Goal: Transaction & Acquisition: Obtain resource

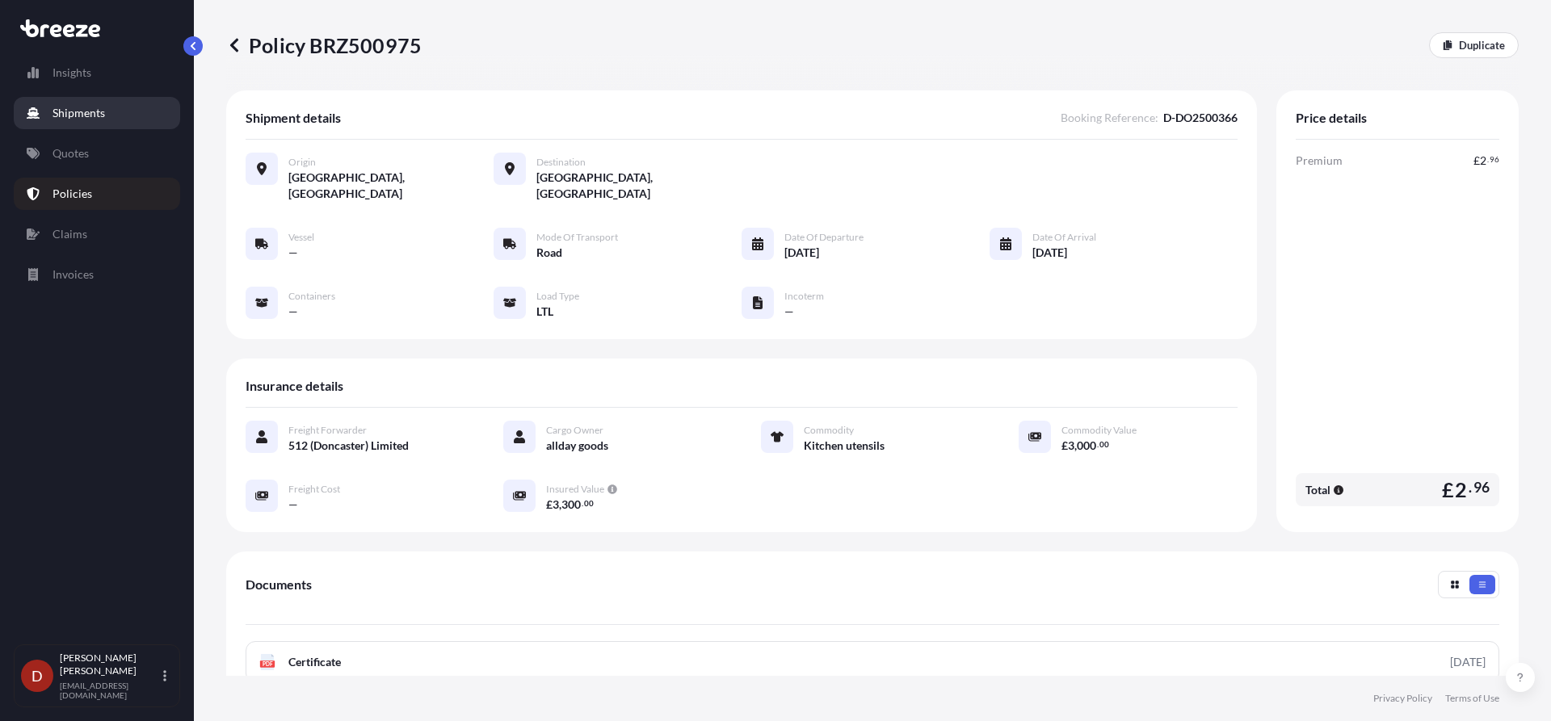
click at [83, 120] on p "Shipments" at bounding box center [78, 113] width 52 height 16
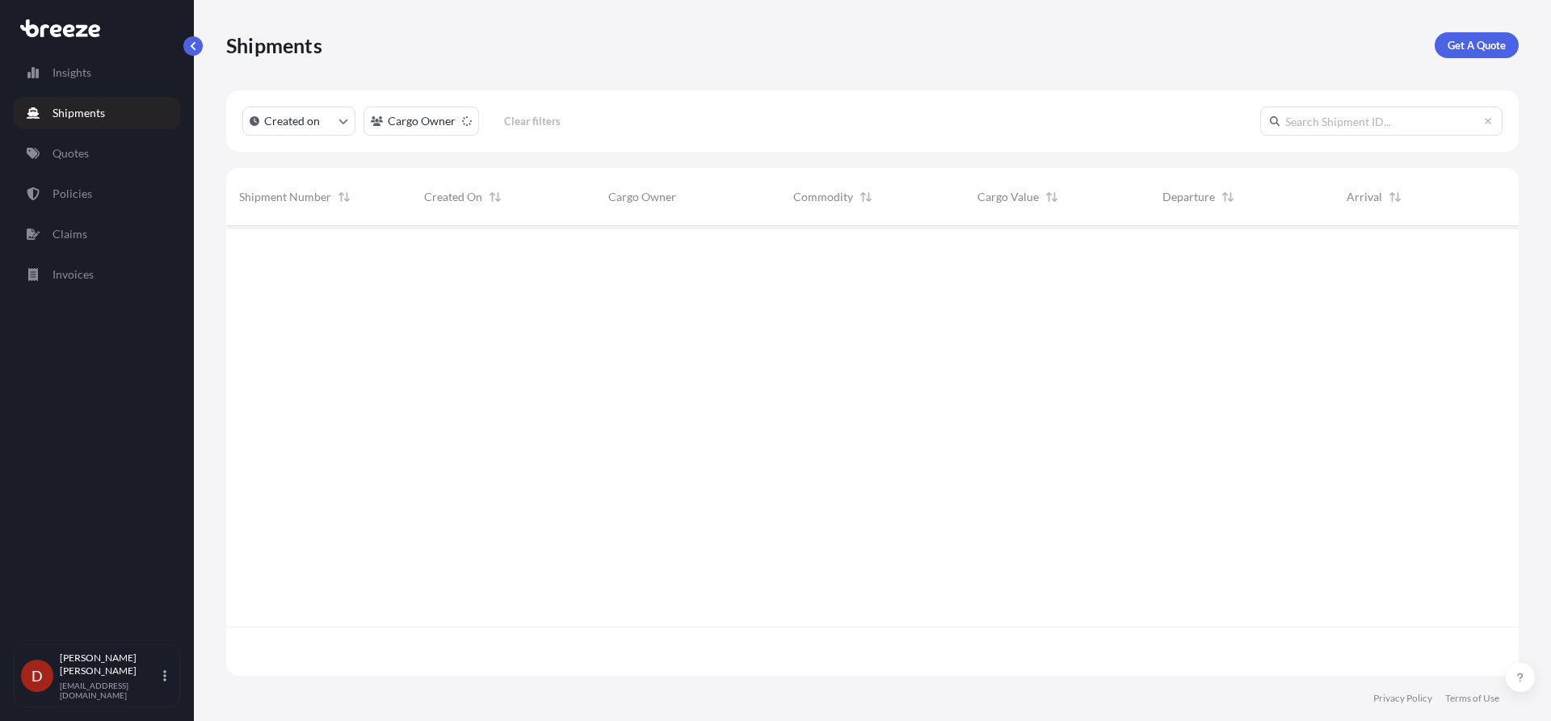
scroll to position [496, 1280]
click at [1445, 52] on link "Get A Quote" at bounding box center [1476, 45] width 84 height 26
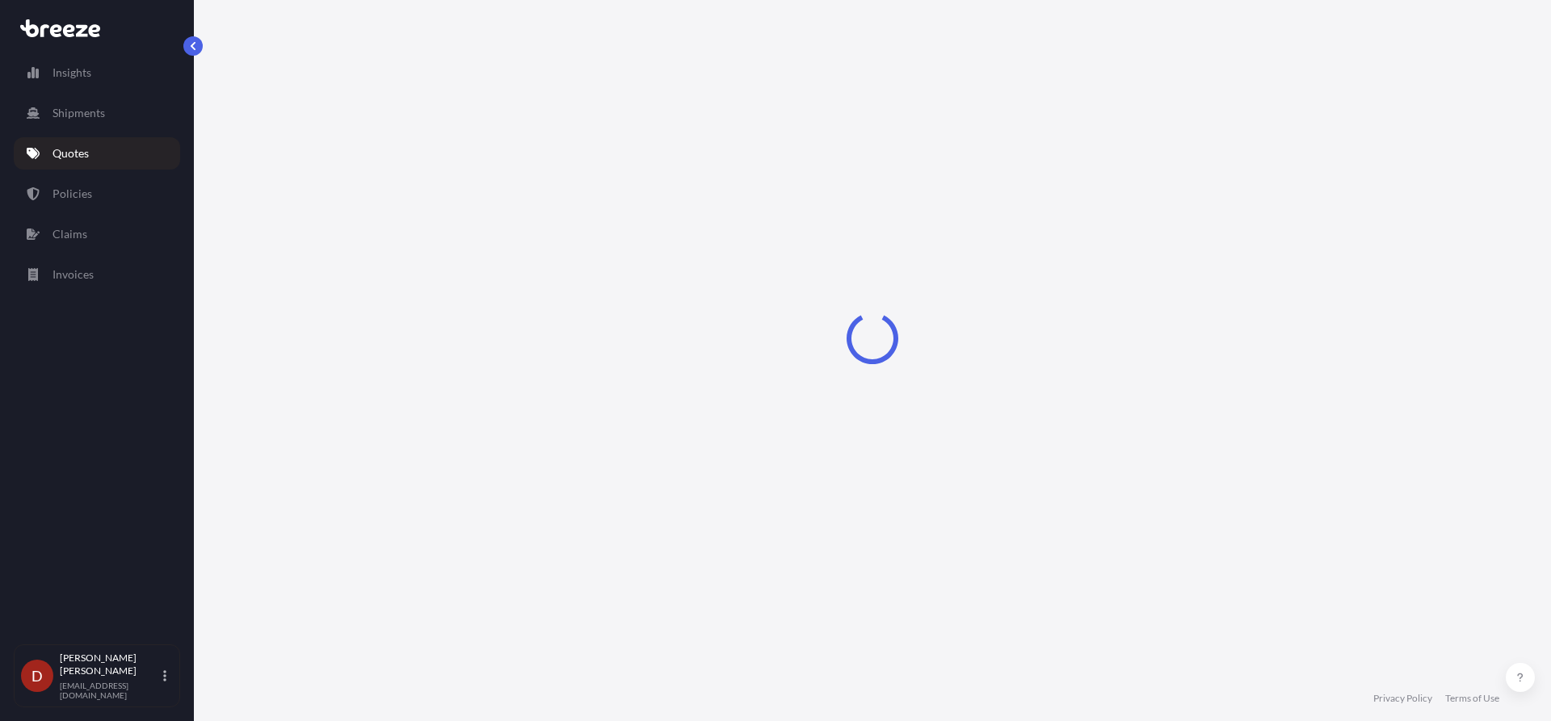
select select "Sea"
select select "1"
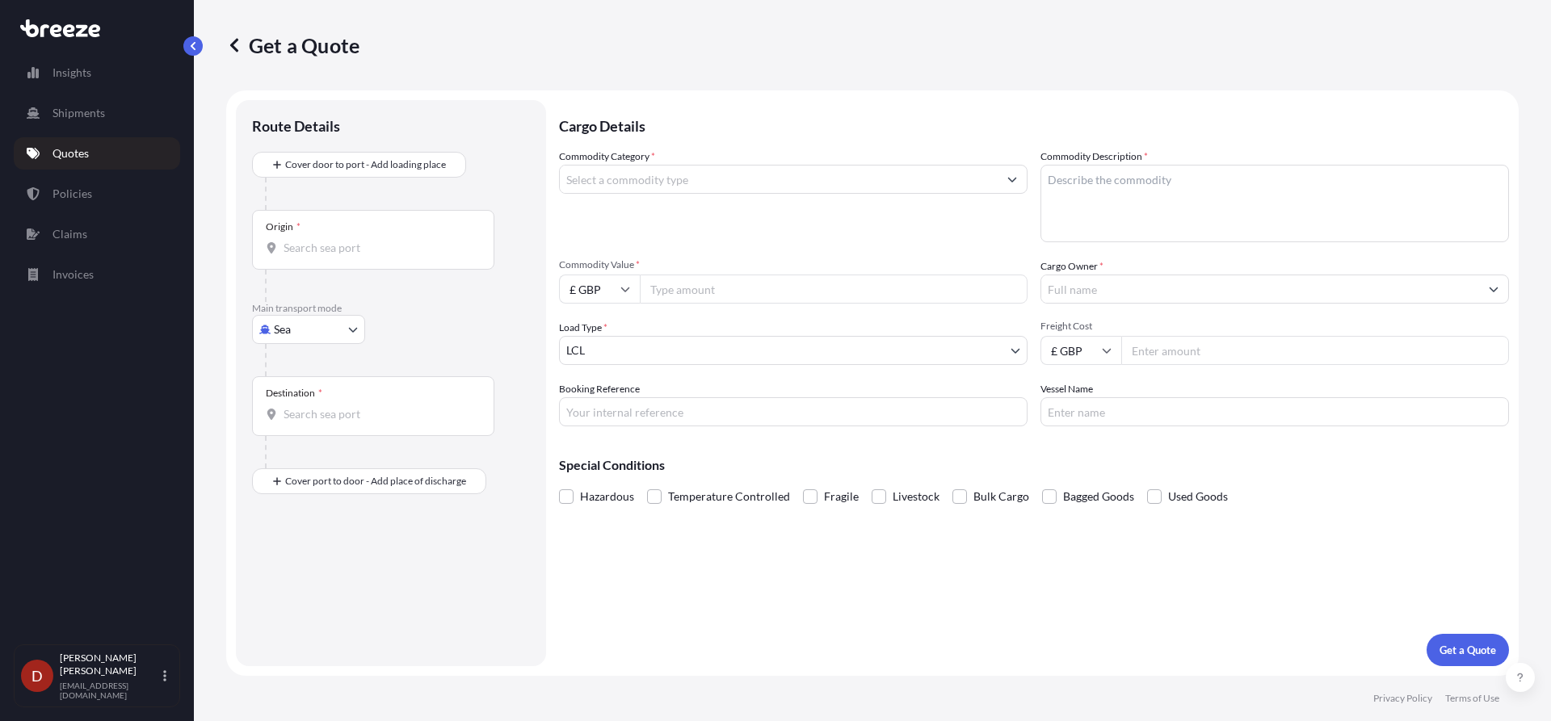
click at [289, 334] on body "Insights Shipments Quotes Policies Claims Invoices D [PERSON_NAME] [PERSON_NAME…" at bounding box center [775, 360] width 1551 height 721
click at [282, 426] on div "Road" at bounding box center [308, 429] width 100 height 29
select select "Road"
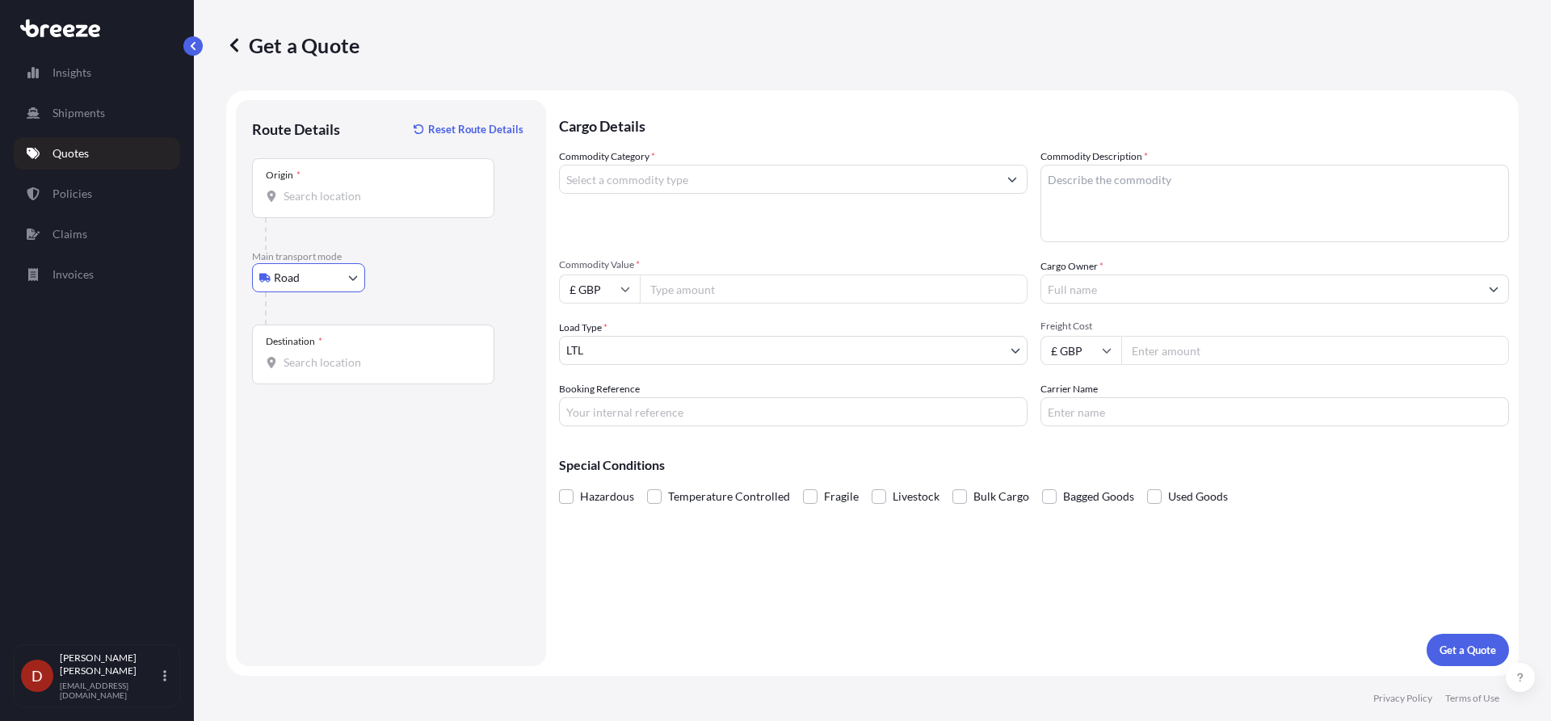
click at [324, 191] on input "Origin *" at bounding box center [378, 196] width 191 height 16
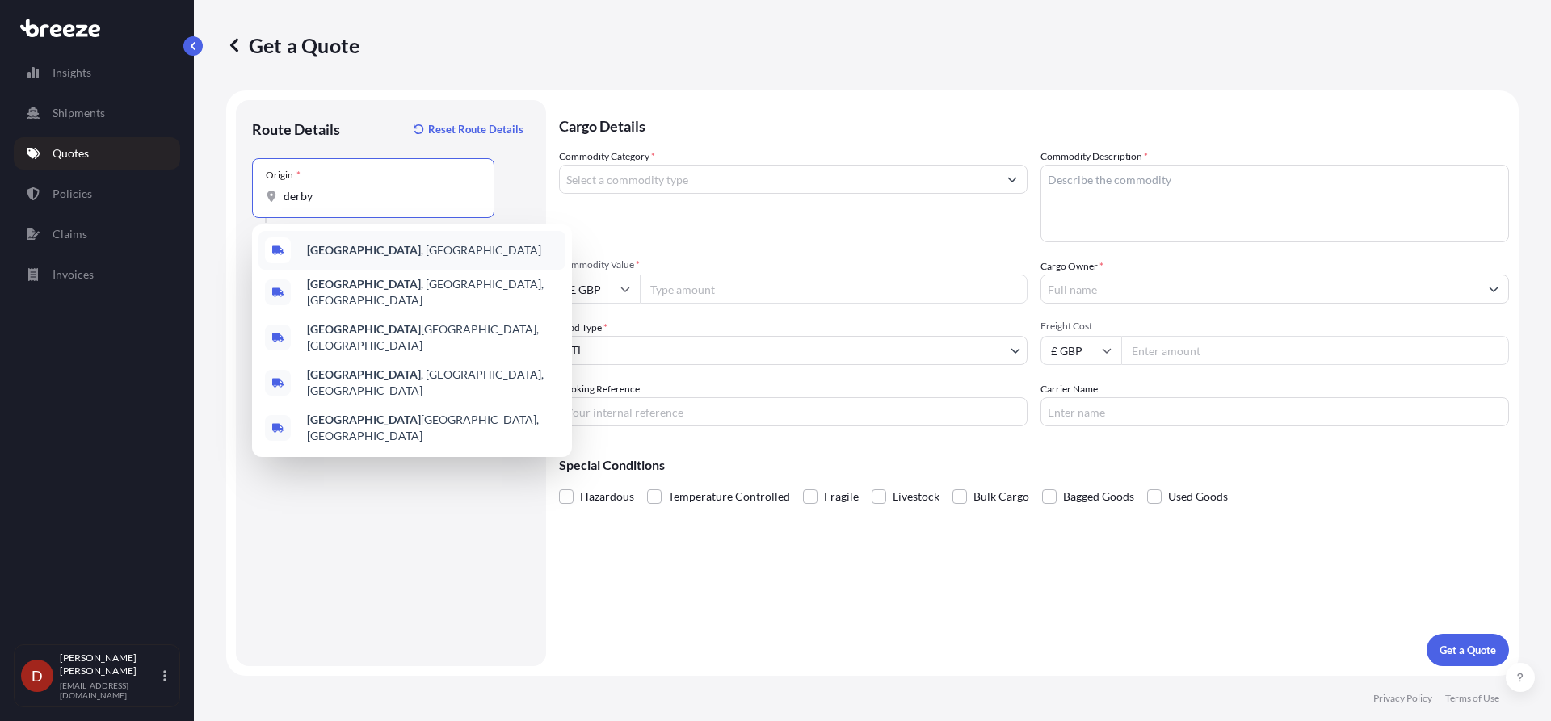
click at [344, 254] on span "[GEOGRAPHIC_DATA] , [GEOGRAPHIC_DATA]" at bounding box center [424, 250] width 234 height 16
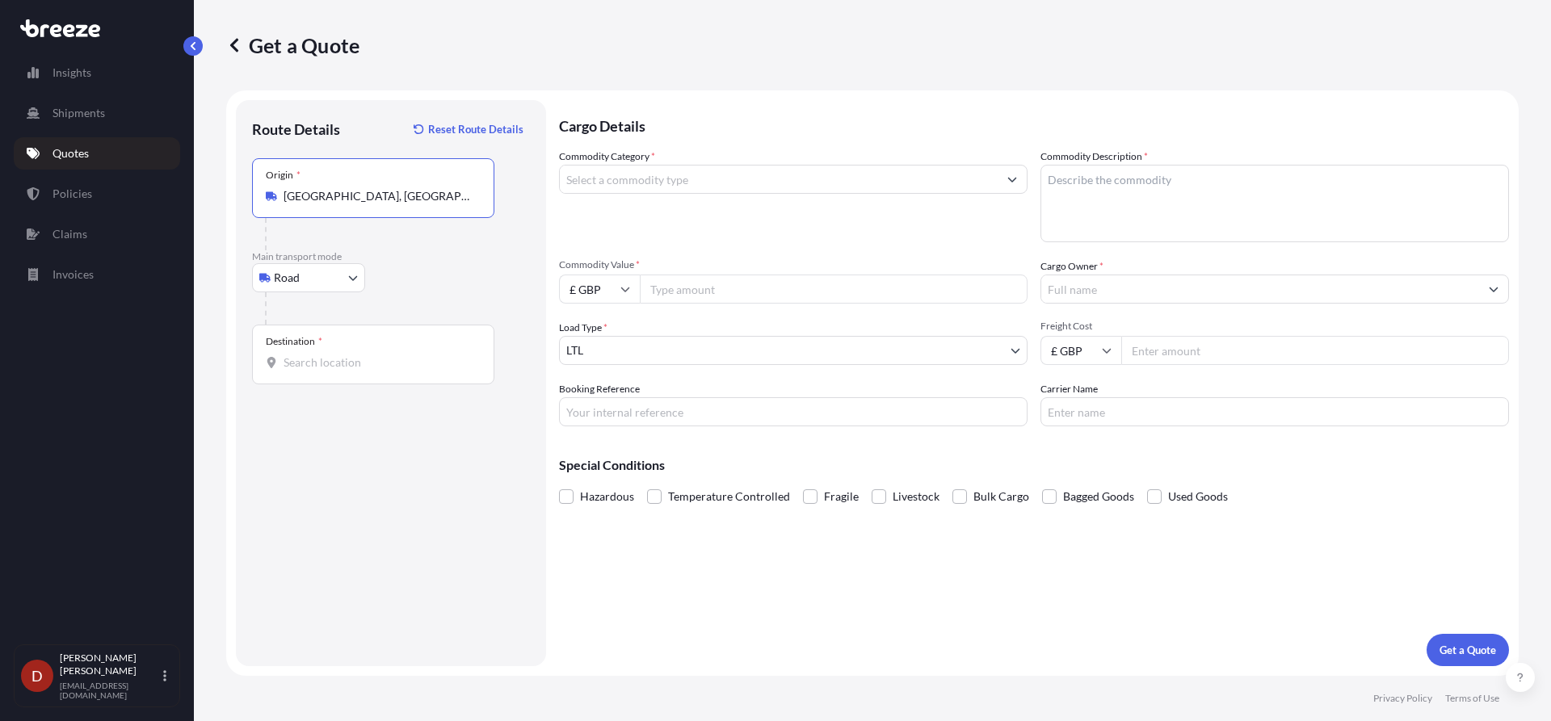
type input "[GEOGRAPHIC_DATA], [GEOGRAPHIC_DATA]"
click at [318, 343] on span "*" at bounding box center [320, 341] width 4 height 13
click at [318, 355] on input "Destination *" at bounding box center [378, 363] width 191 height 16
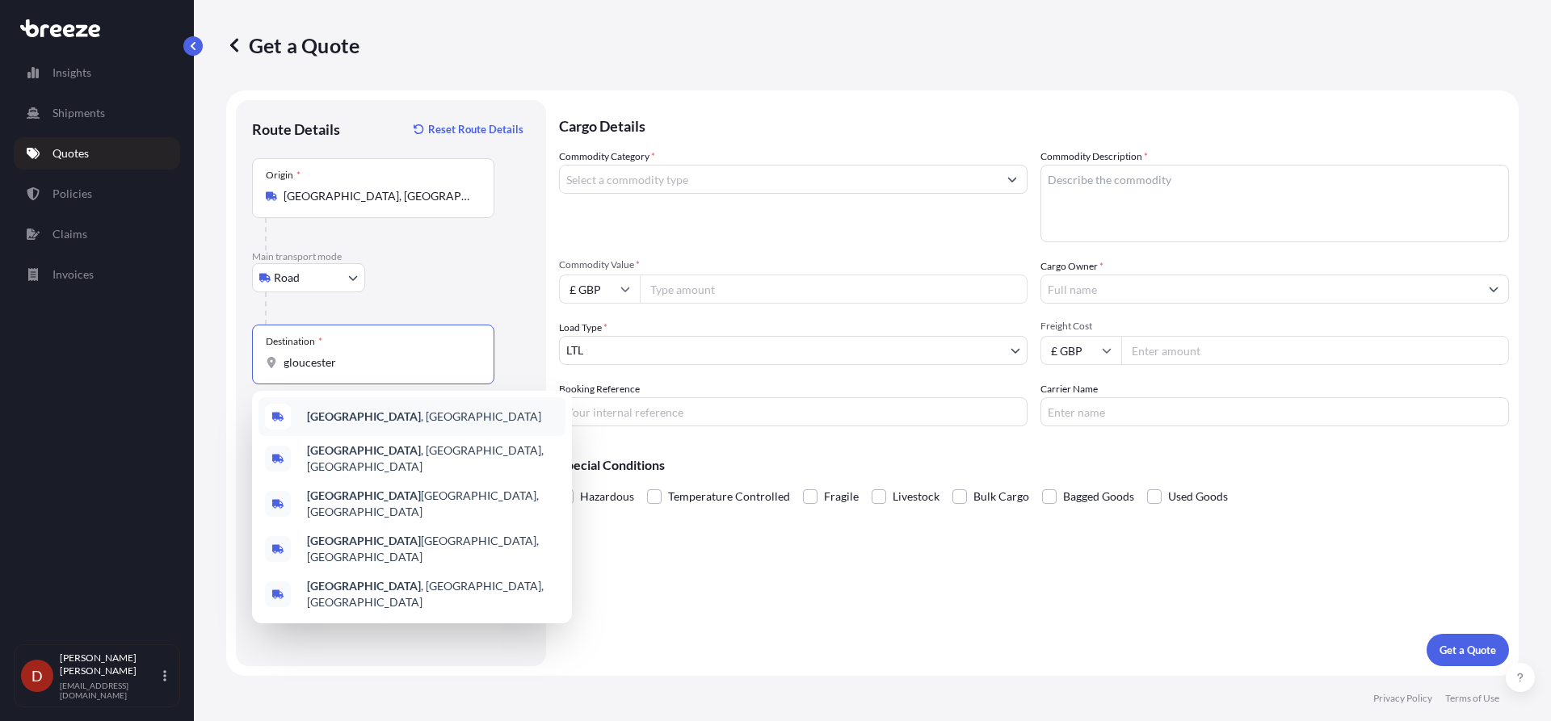
click at [322, 422] on b "[GEOGRAPHIC_DATA]" at bounding box center [364, 416] width 114 height 14
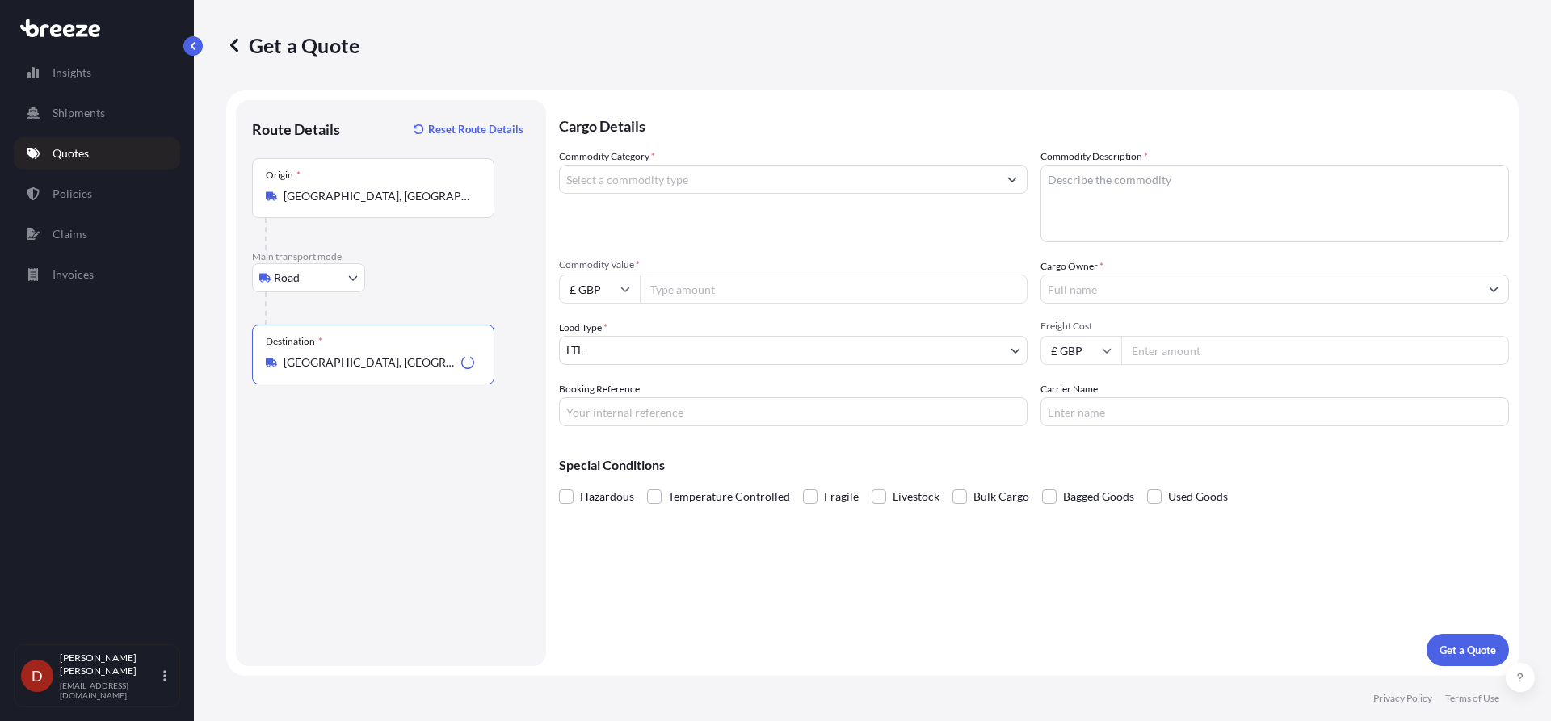
type input "[GEOGRAPHIC_DATA], [GEOGRAPHIC_DATA]"
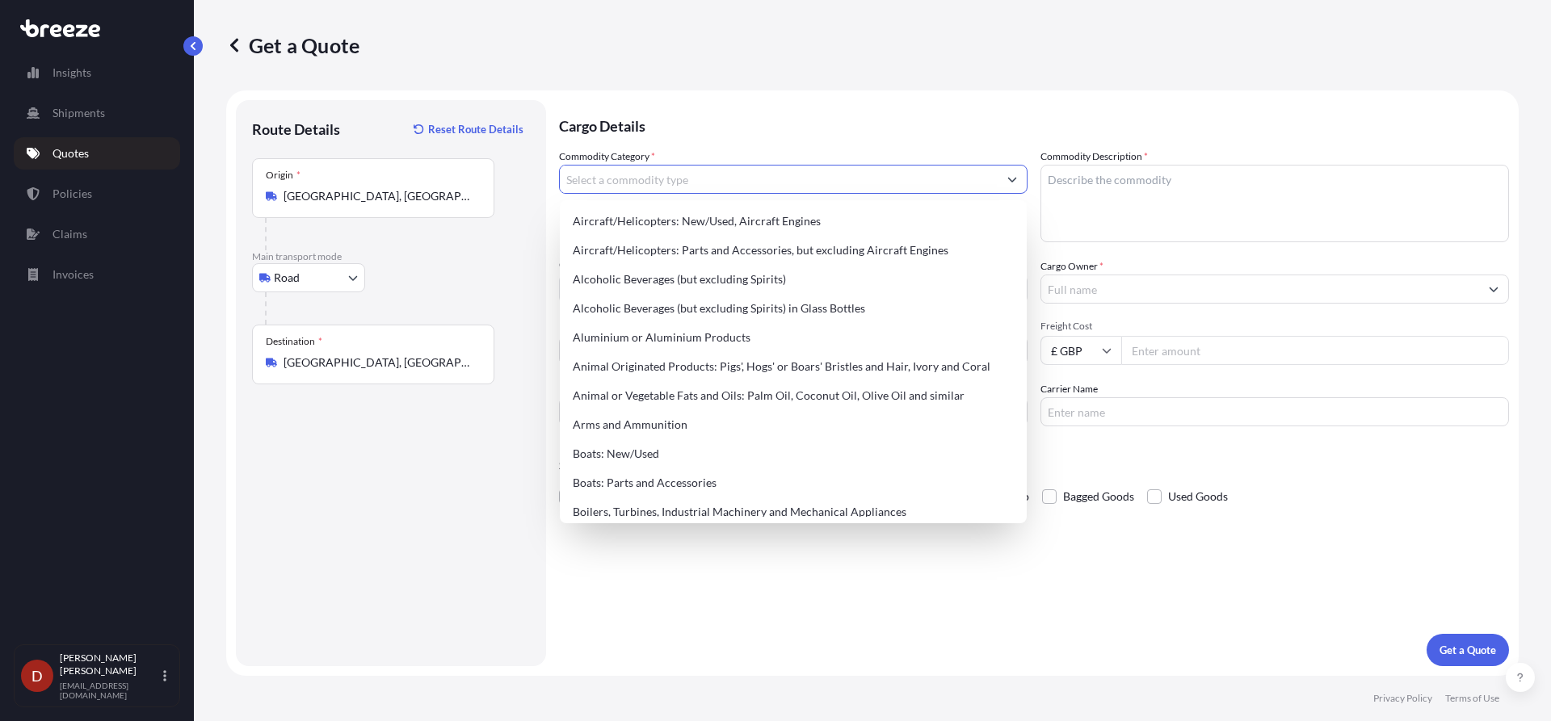
click at [649, 181] on input "Commodity Category *" at bounding box center [779, 179] width 438 height 29
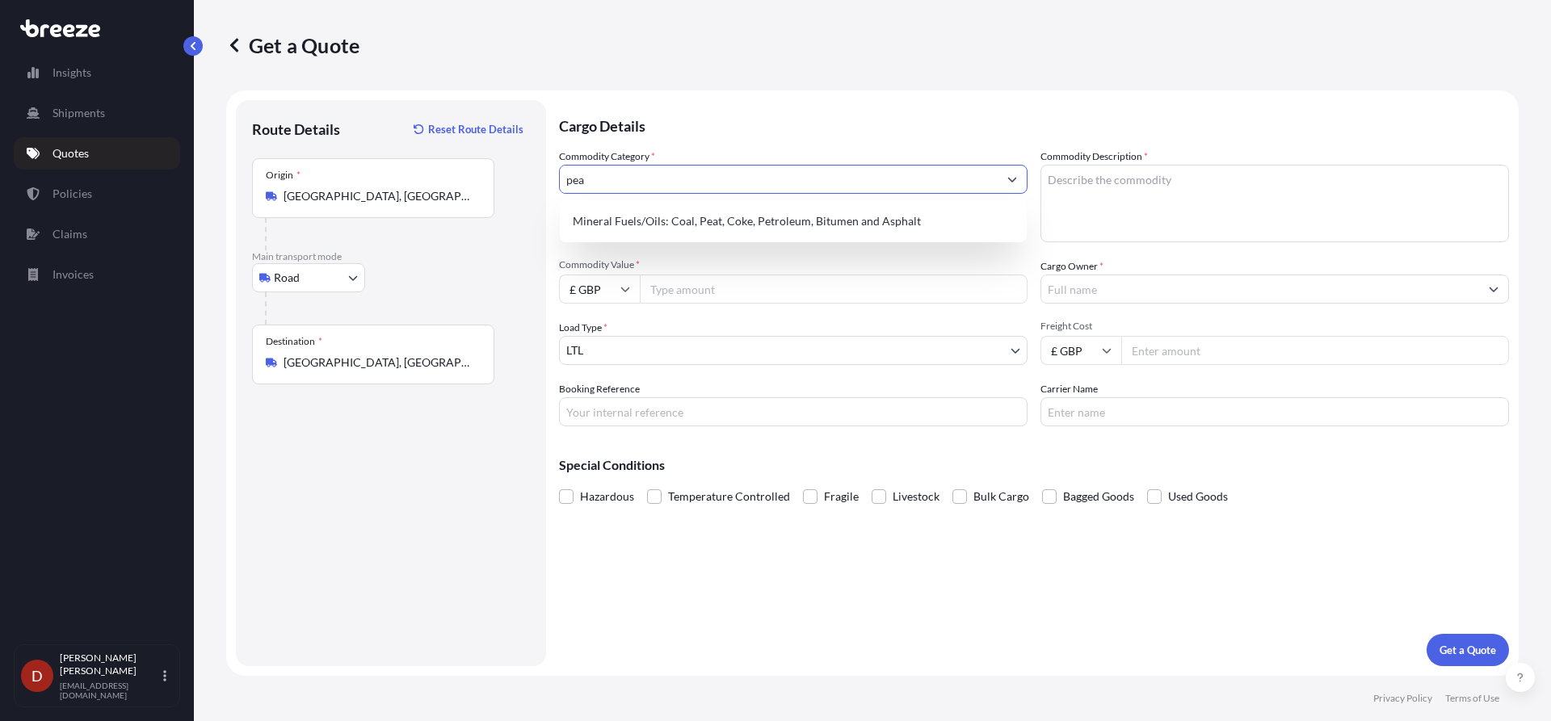
drag, startPoint x: 649, startPoint y: 181, endPoint x: 528, endPoint y: 179, distance: 120.4
click at [535, 179] on form "Route Details Reset Route Details Place of loading Road Road Rail Origin * [GEO…" at bounding box center [872, 383] width 1292 height 586
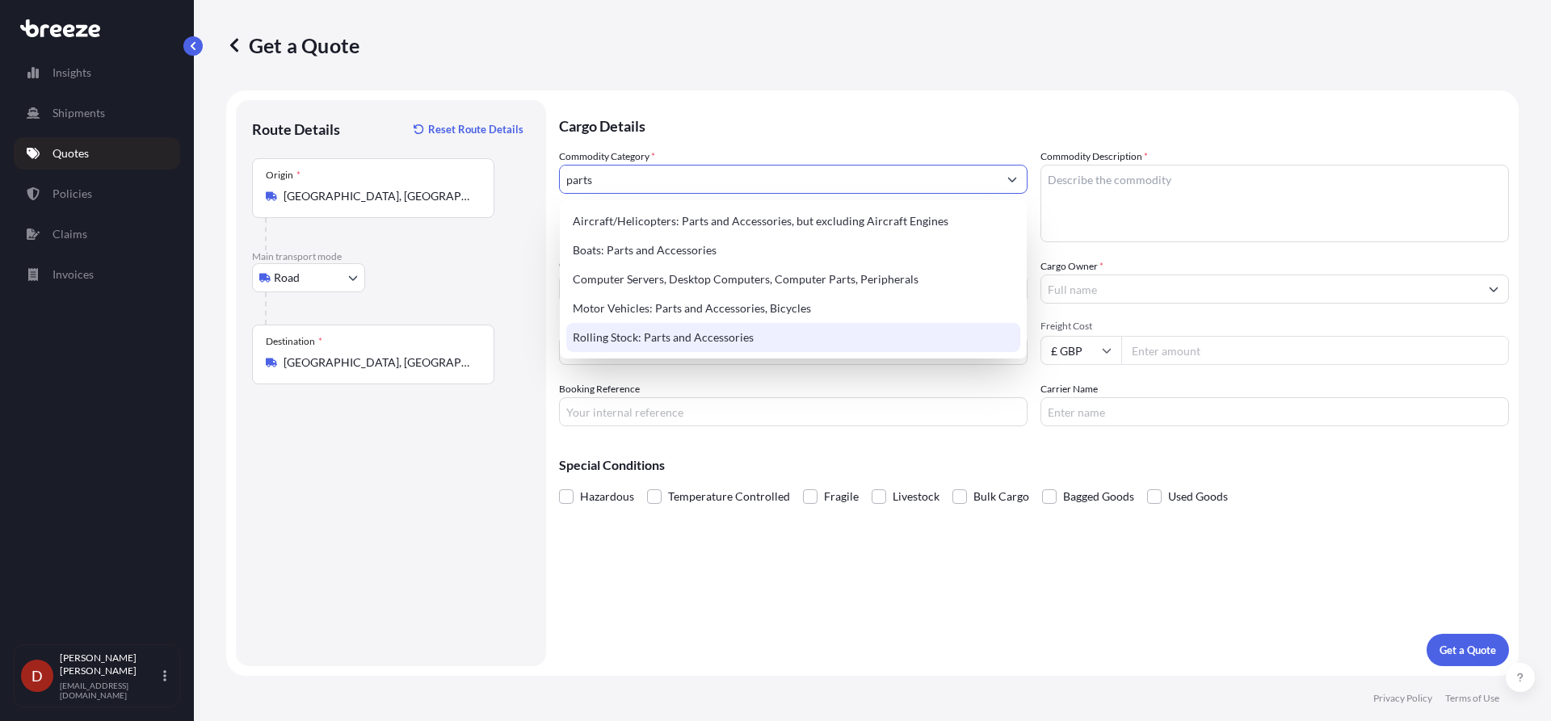
click at [631, 329] on div "Rolling Stock: Parts and Accessories" at bounding box center [793, 337] width 454 height 29
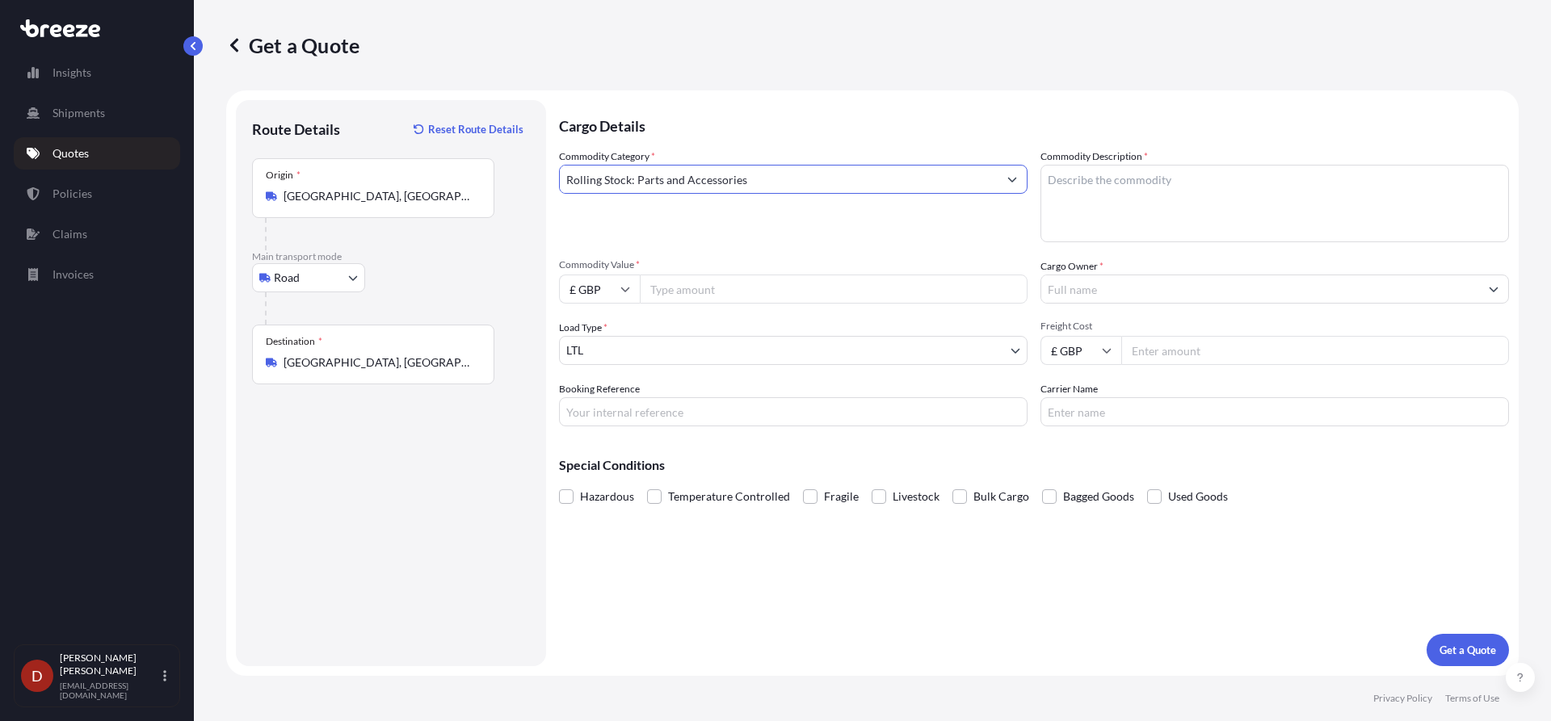
type input "Rolling Stock: Parts and Accessories"
click at [1140, 188] on textarea "Commodity Description *" at bounding box center [1274, 204] width 468 height 78
paste textarea "BOTTOM CABINET - ENC292 111223"
type textarea "BOTTOM CABINET - ENC292 111223"
click at [832, 287] on input "Commodity Value *" at bounding box center [834, 289] width 388 height 29
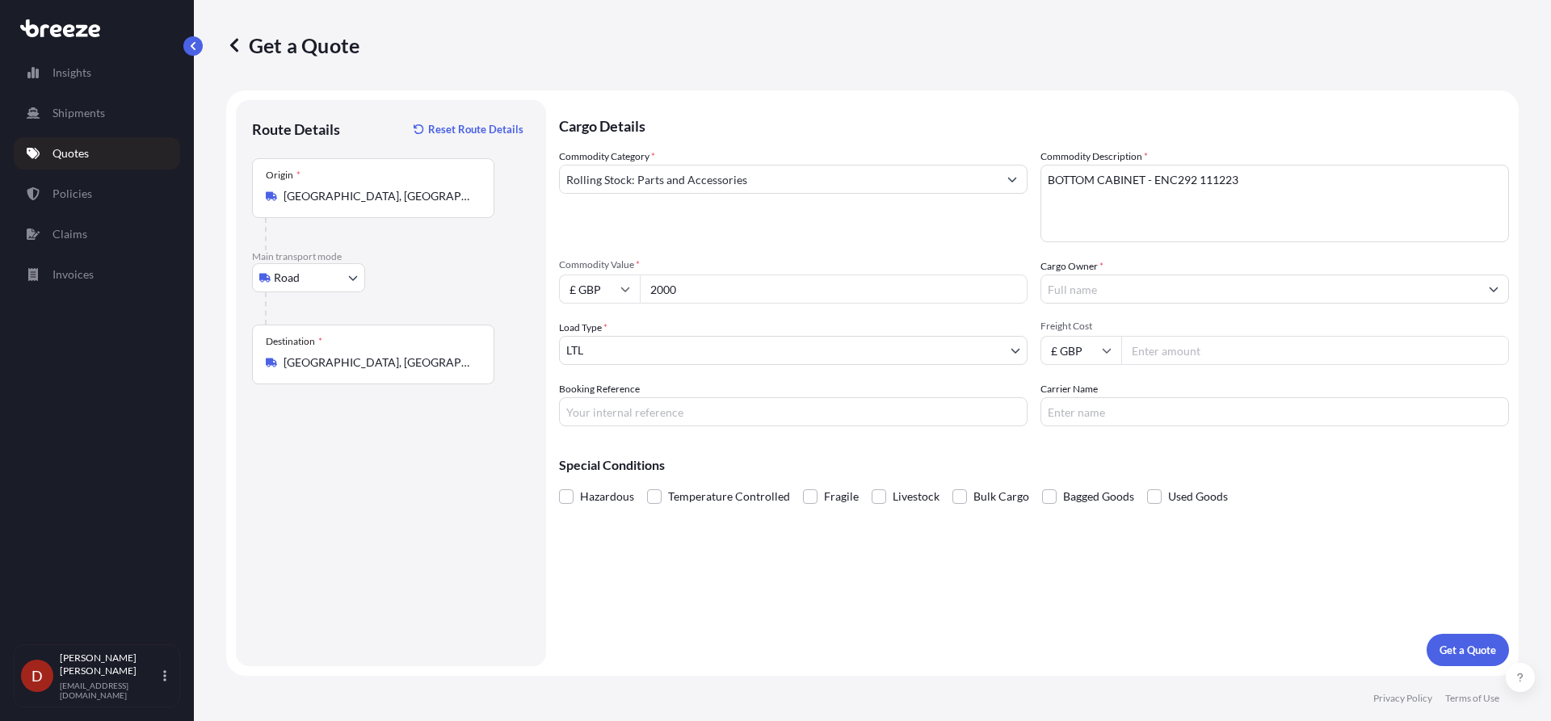
type input "2000"
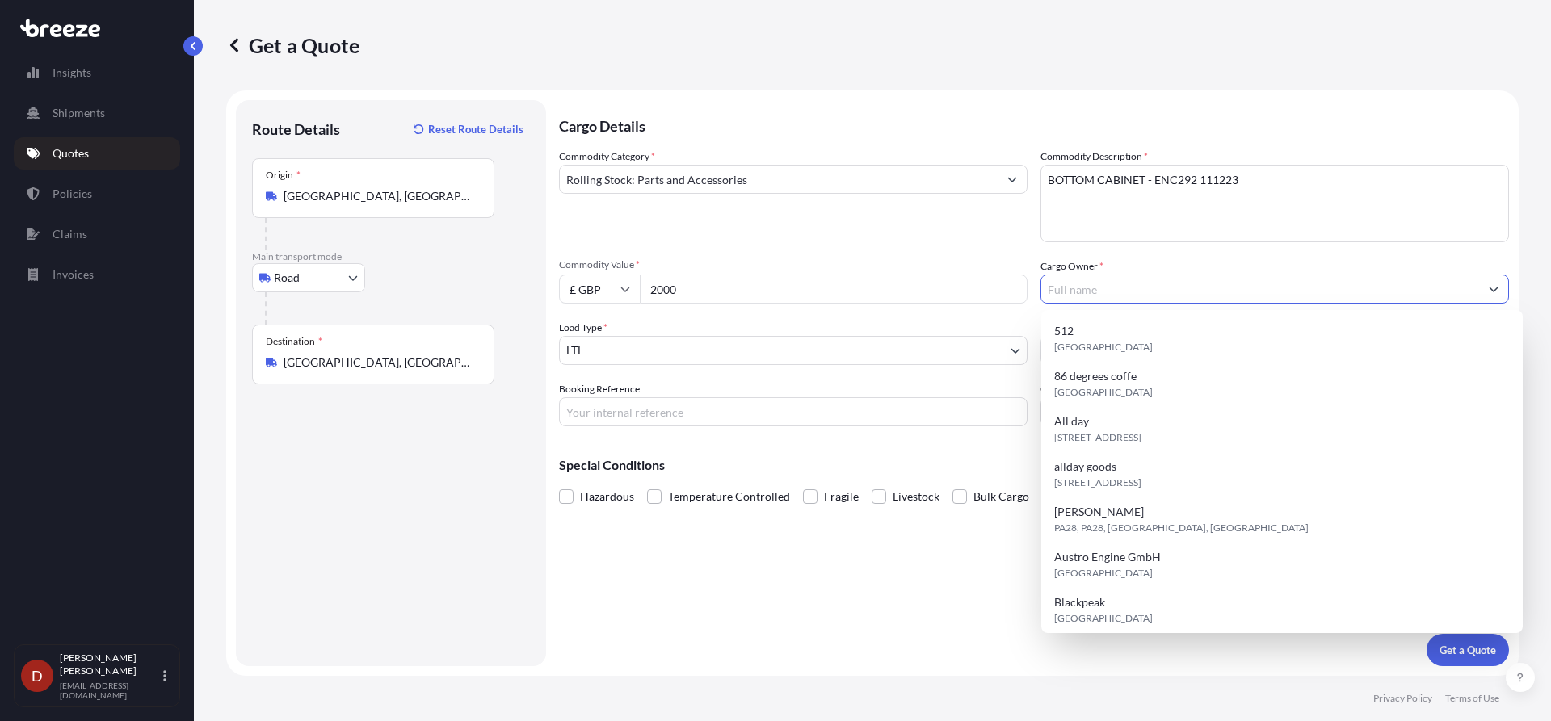
click at [1105, 293] on input "Cargo Owner *" at bounding box center [1260, 289] width 438 height 29
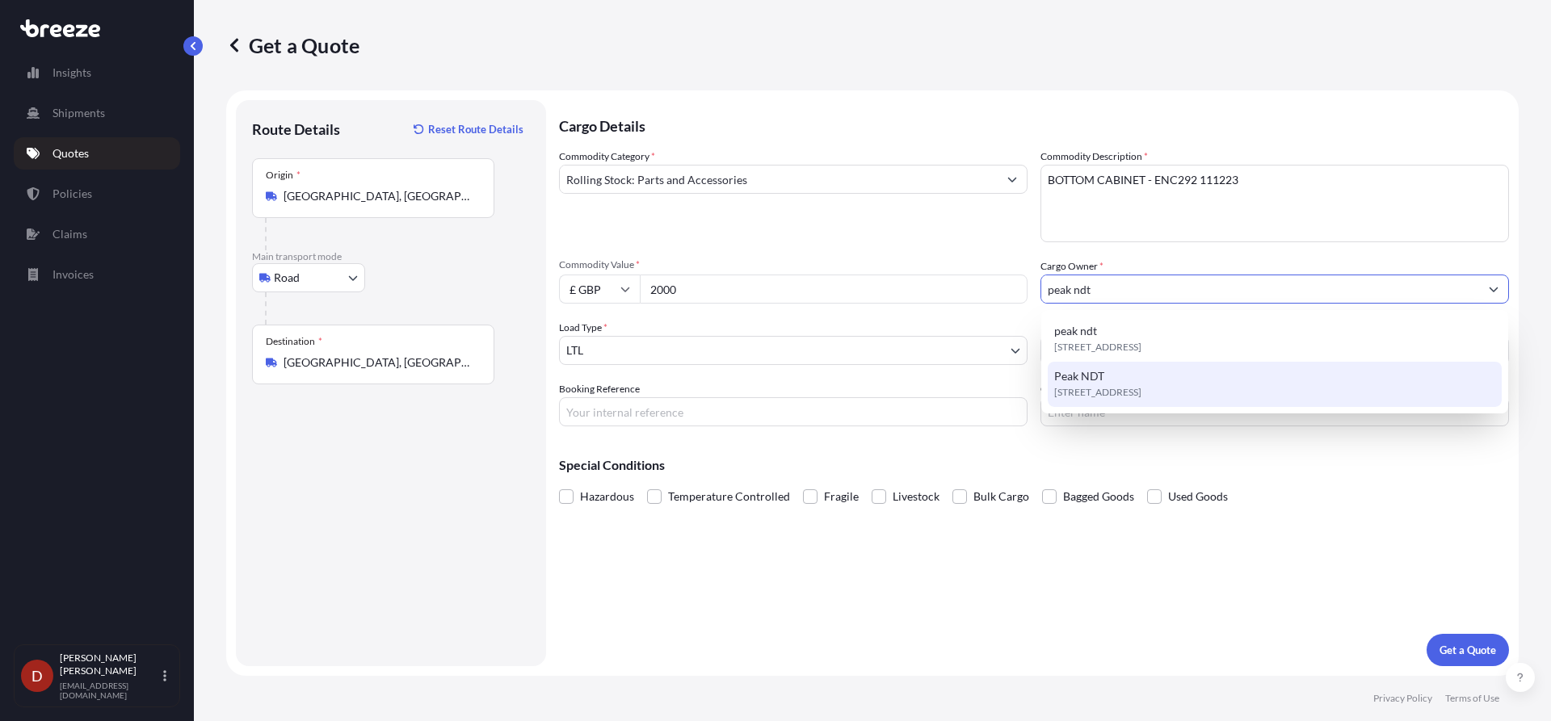
click at [1115, 384] on div "[STREET_ADDRESS]" at bounding box center [1275, 362] width 454 height 90
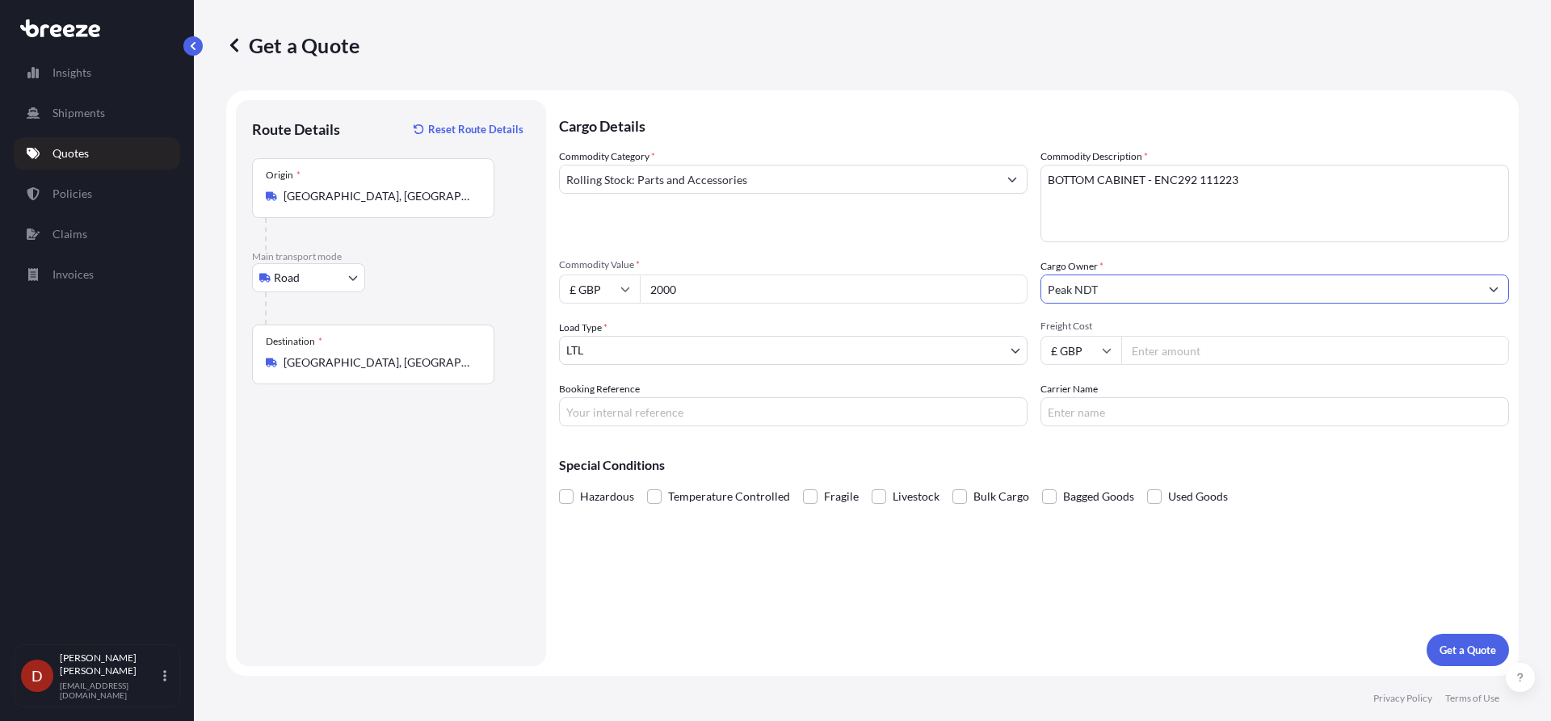
type input "Peak NDT"
click at [729, 423] on input "Booking Reference" at bounding box center [793, 411] width 468 height 29
paste input "BOTTOM CABINET - ENC292 111223"
drag, startPoint x: 755, startPoint y: 423, endPoint x: 761, endPoint y: 416, distance: 9.2
click at [760, 418] on input "BOTTOM CABINET - ENC292 111223" at bounding box center [793, 411] width 468 height 29
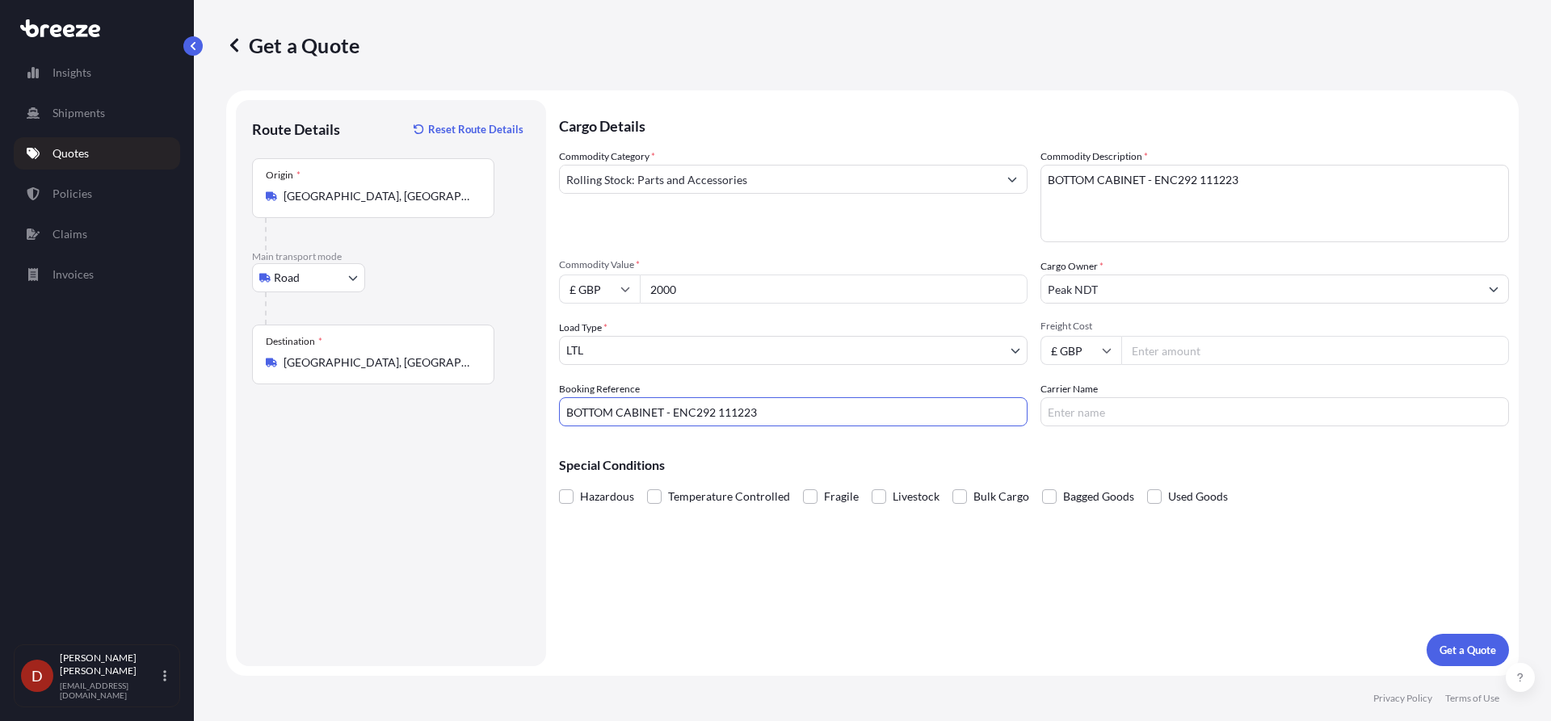
click at [761, 416] on input "BOTTOM CABINET - ENC292 111223" at bounding box center [793, 411] width 468 height 29
click at [764, 414] on input "BOTTOM CABINET - ENC292 111223" at bounding box center [793, 411] width 468 height 29
type input "BOTTOM CABINET - ENC292"
drag, startPoint x: 599, startPoint y: 401, endPoint x: 368, endPoint y: 393, distance: 231.1
click at [368, 393] on form "Route Details Reset Route Details Place of loading Road Road Rail Origin * [GEO…" at bounding box center [872, 383] width 1292 height 586
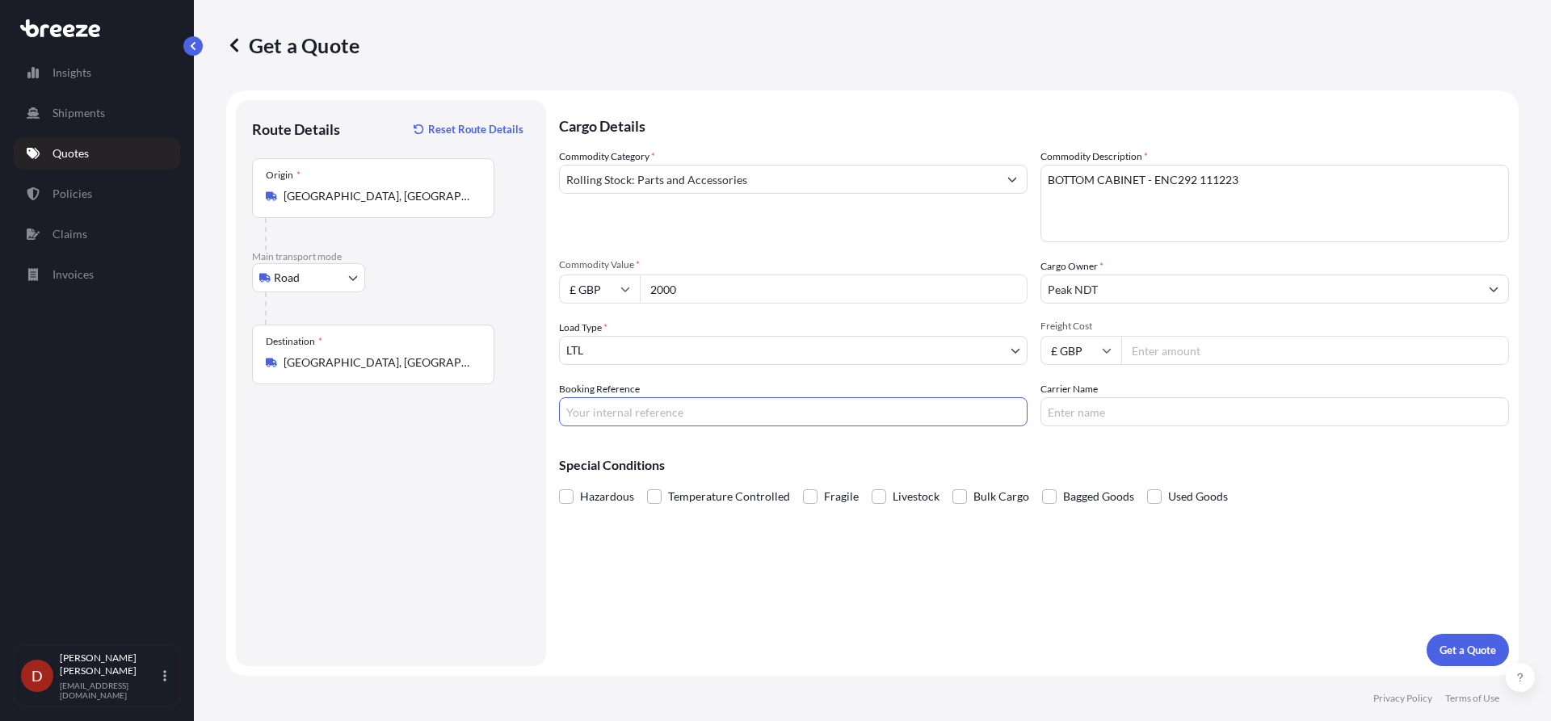
paste input "D-DO2500371"
type input "D-DO2500371"
click at [1453, 628] on div "Cargo Details Commodity Category * Rolling Stock: Parts and Accessories Commodi…" at bounding box center [1034, 383] width 950 height 566
click at [1453, 638] on button "Get a Quote" at bounding box center [1467, 650] width 82 height 32
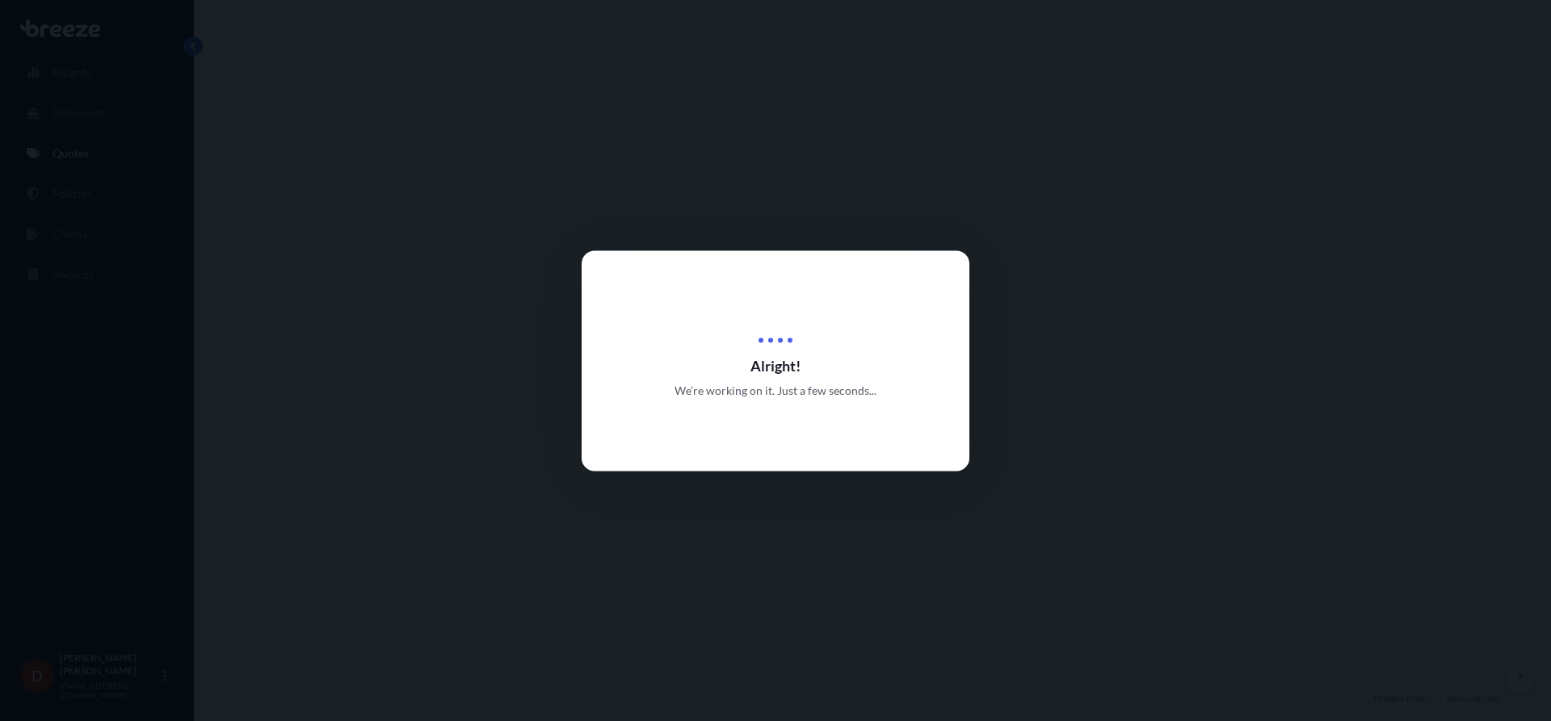
select select "Road"
select select "1"
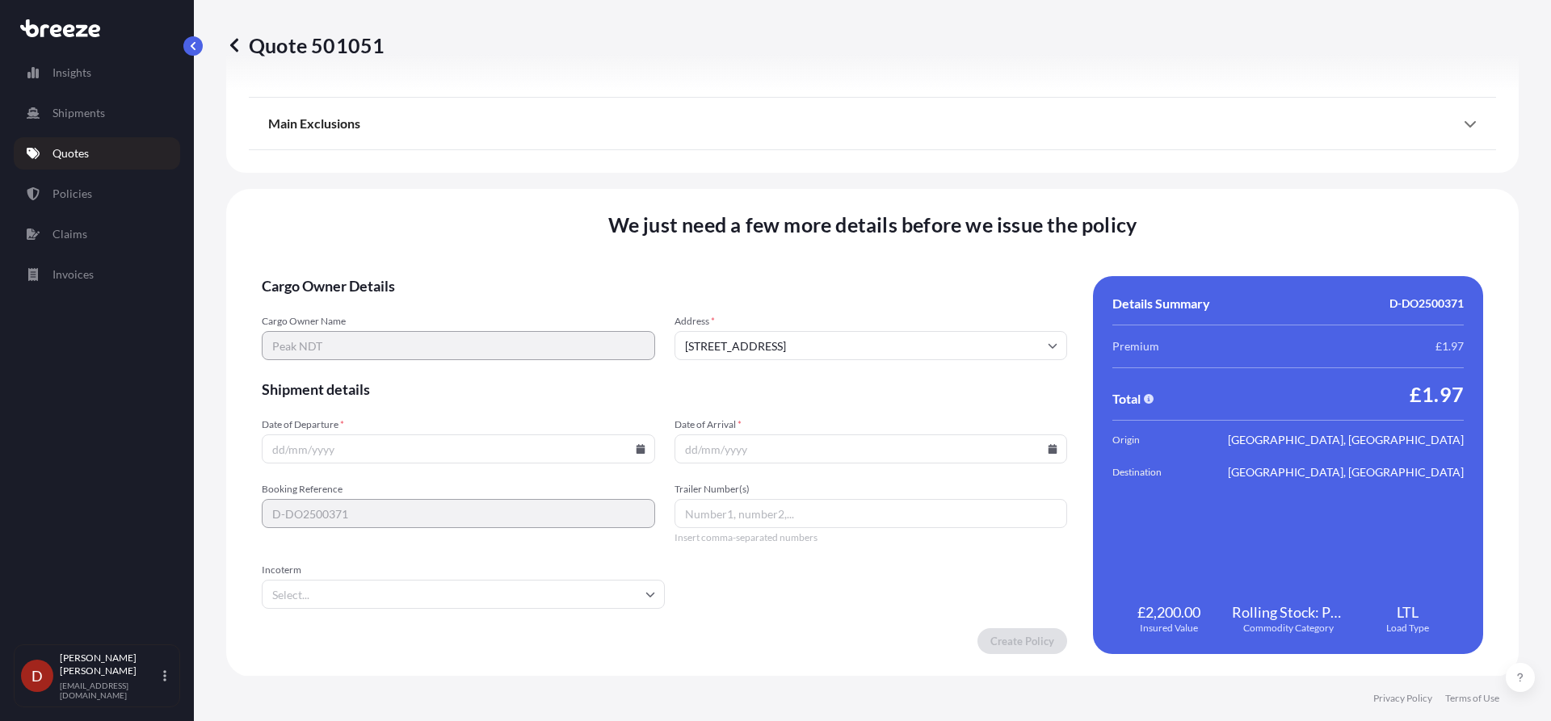
scroll to position [1826, 0]
click at [552, 450] on input "Date of Departure *" at bounding box center [458, 448] width 393 height 29
click at [636, 447] on icon at bounding box center [641, 448] width 10 height 10
click at [464, 274] on button "9" at bounding box center [456, 274] width 26 height 26
type input "[DATE]"
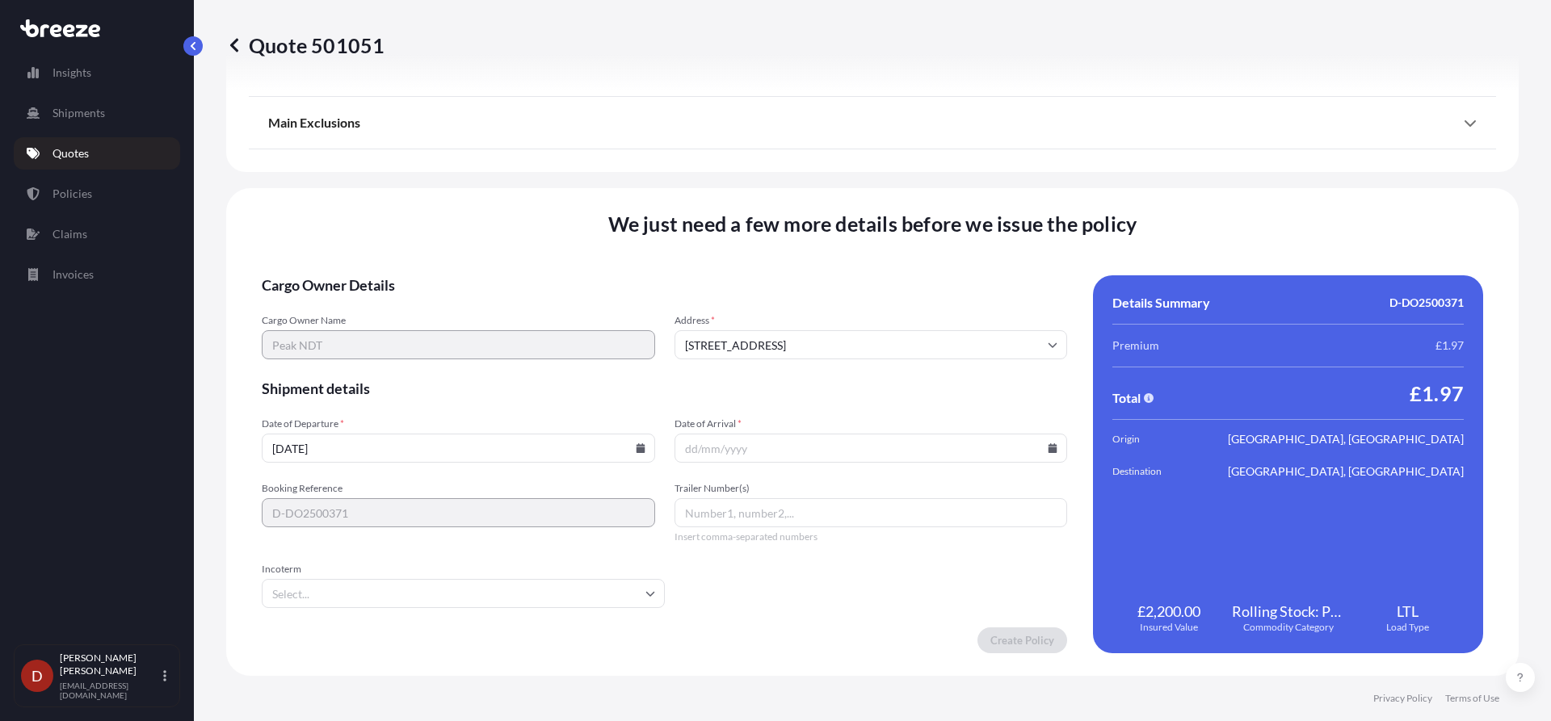
click at [844, 464] on form "Cargo Owner Details Cargo Owner Name Peak NDT Address * [GEOGRAPHIC_DATA] Shipm…" at bounding box center [664, 464] width 805 height 378
click at [859, 444] on input "Date of Arrival *" at bounding box center [870, 448] width 393 height 29
drag, startPoint x: 1064, startPoint y: 445, endPoint x: 1055, endPoint y: 445, distance: 9.7
click at [1064, 445] on div "Cargo Owner Details Cargo Owner Name Peak NDT Address * [GEOGRAPHIC_DATA] Shipm…" at bounding box center [872, 464] width 1221 height 378
click at [1054, 445] on input "Date of Arrival *" at bounding box center [870, 448] width 393 height 29
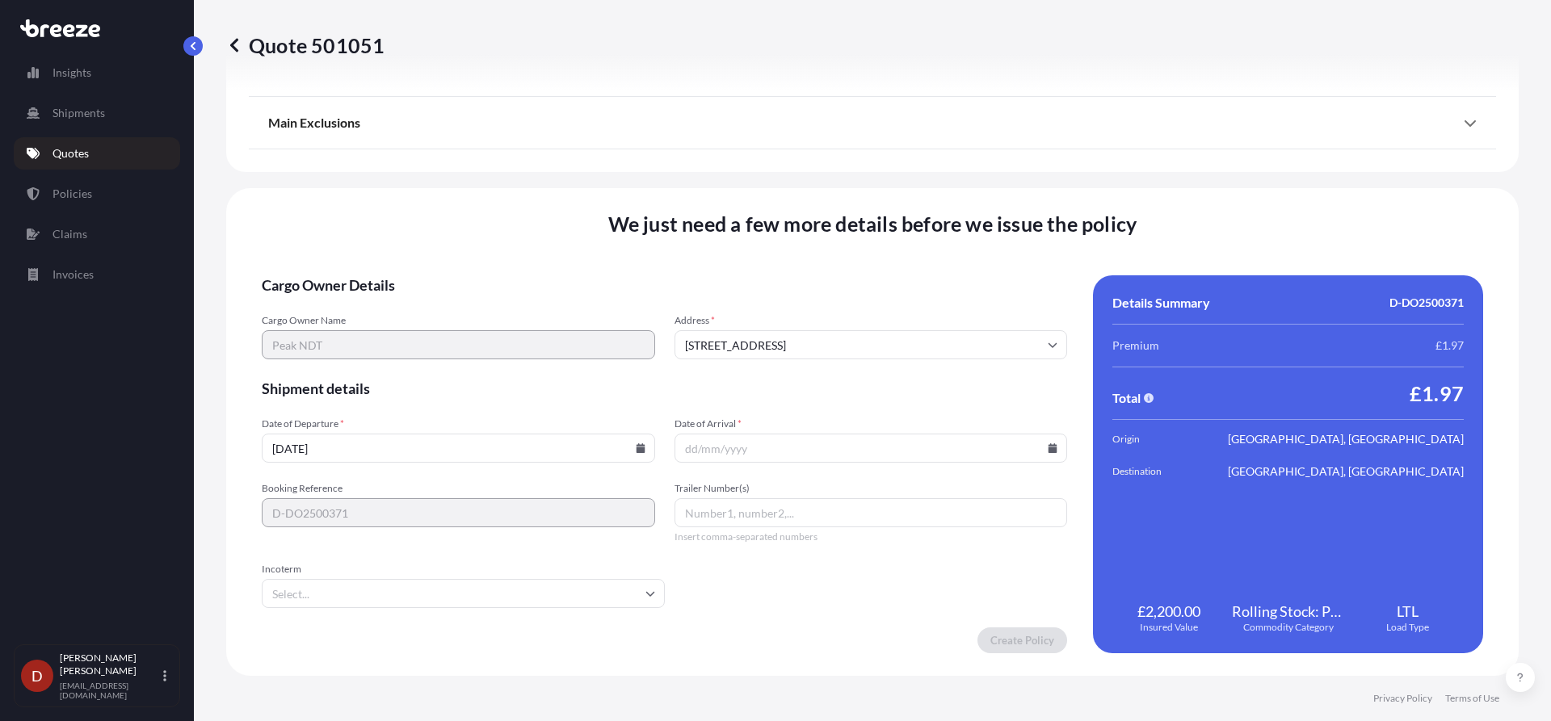
click at [1048, 445] on icon at bounding box center [1052, 448] width 9 height 10
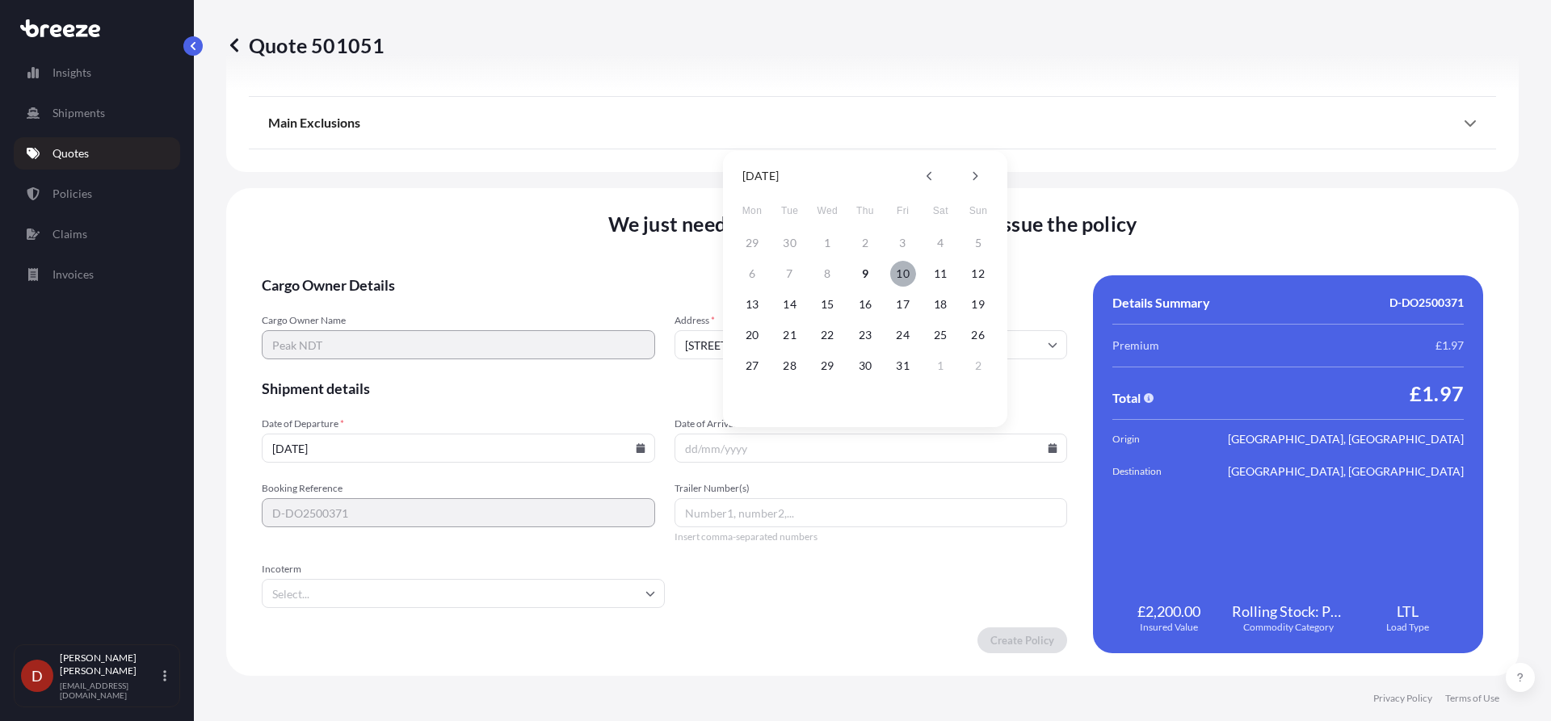
click at [900, 279] on button "10" at bounding box center [903, 274] width 26 height 26
type input "[DATE]"
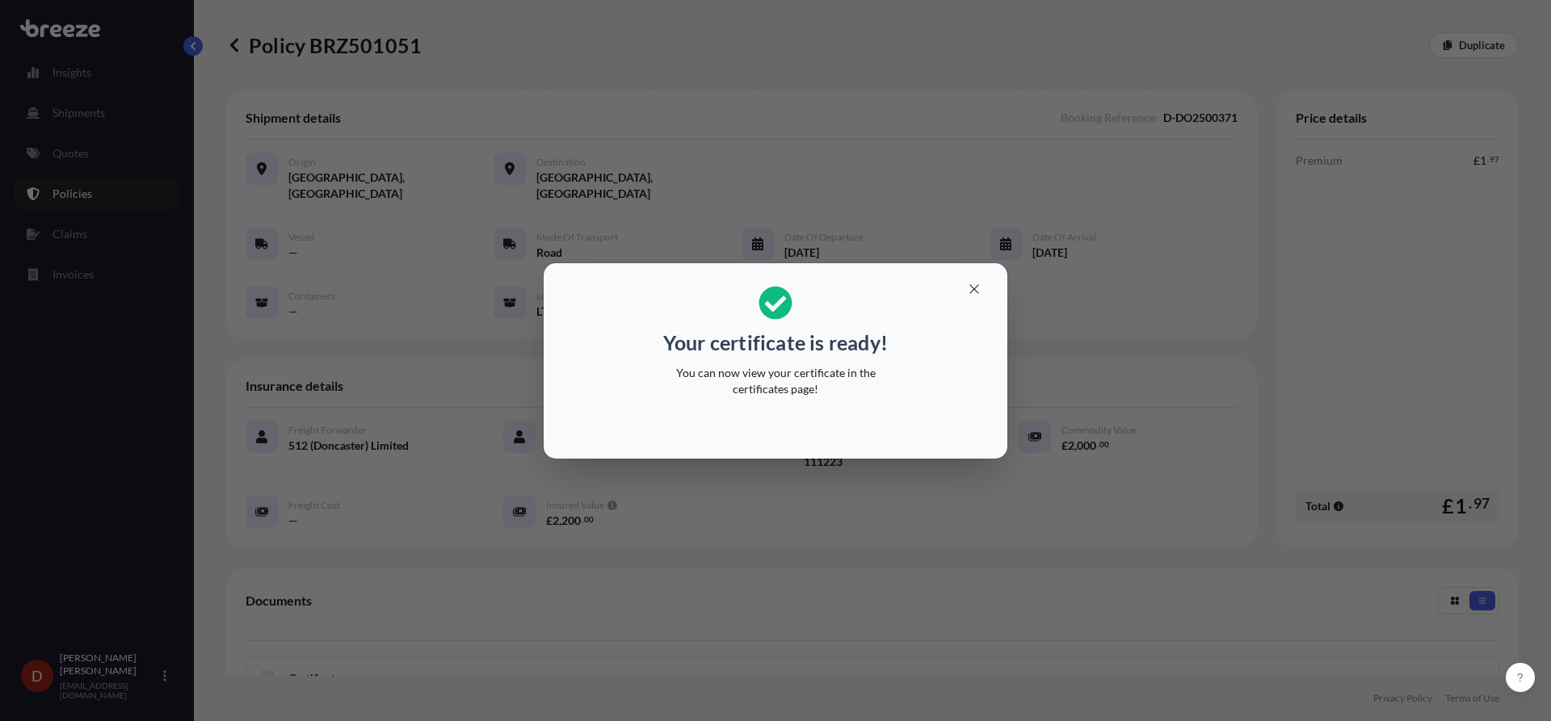
drag, startPoint x: 990, startPoint y: 316, endPoint x: 962, endPoint y: 299, distance: 33.0
click at [991, 316] on h2 "Your certificate is ready! You can now view your certificate in the certificate…" at bounding box center [775, 341] width 438 height 131
click at [956, 292] on button "button" at bounding box center [974, 289] width 40 height 26
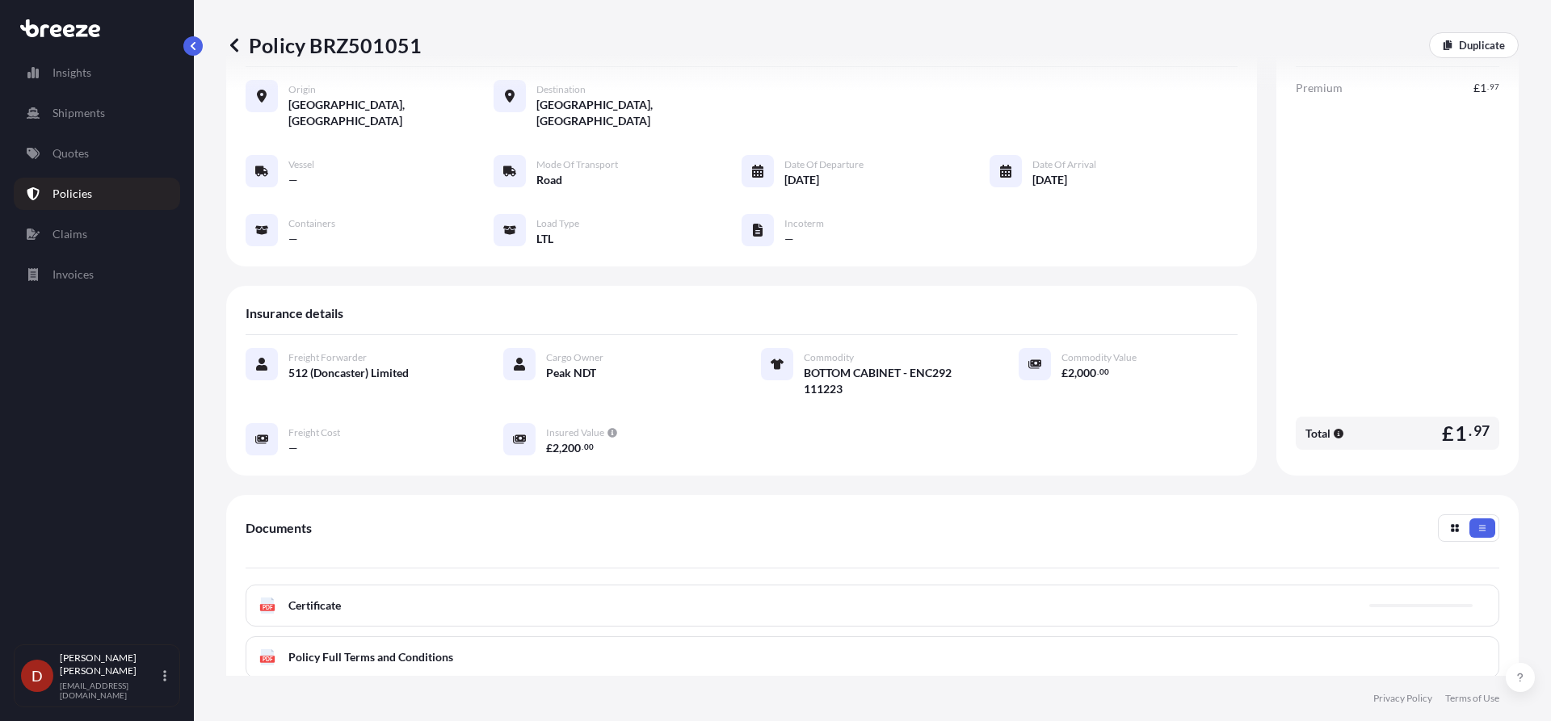
scroll to position [162, 0]
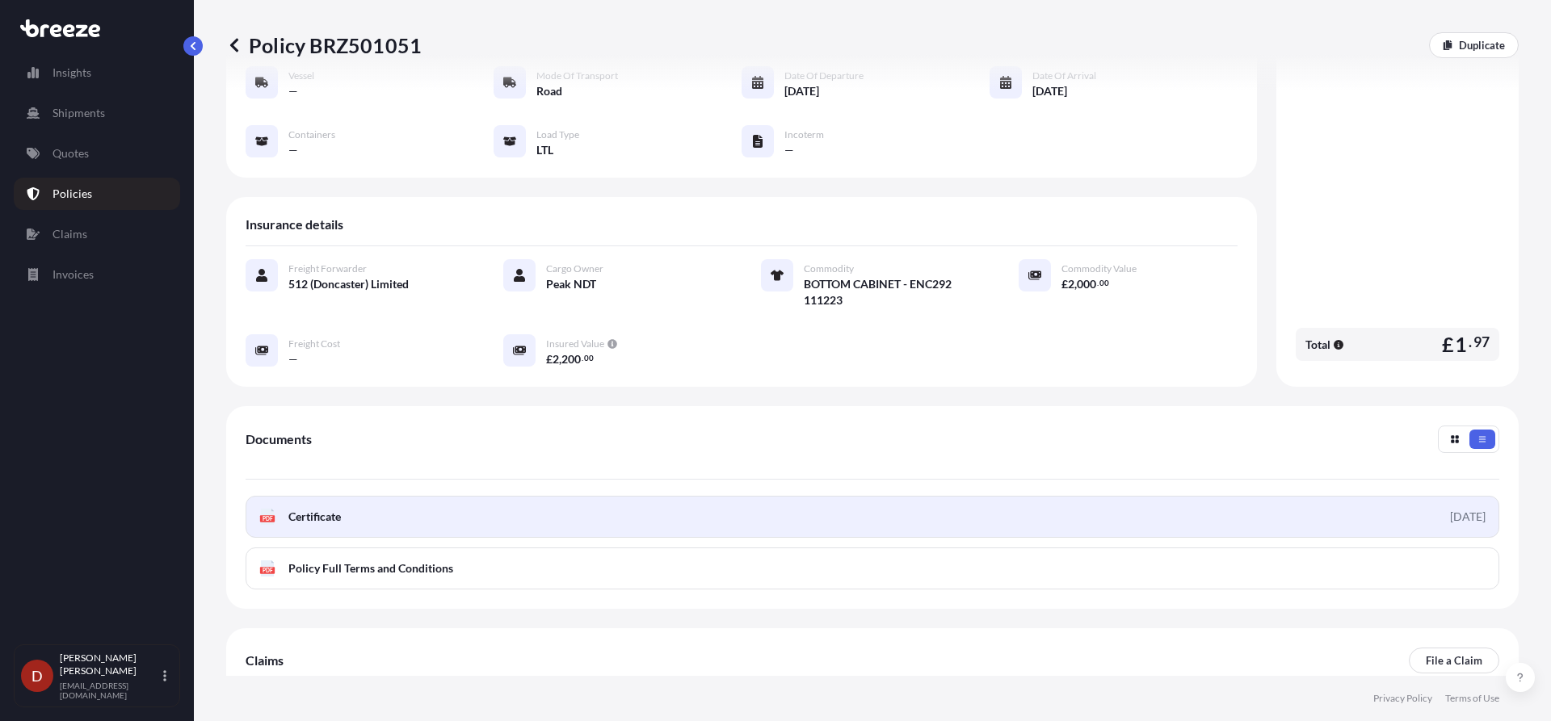
click at [881, 496] on link "PDF Certificate [DATE]" at bounding box center [872, 517] width 1253 height 42
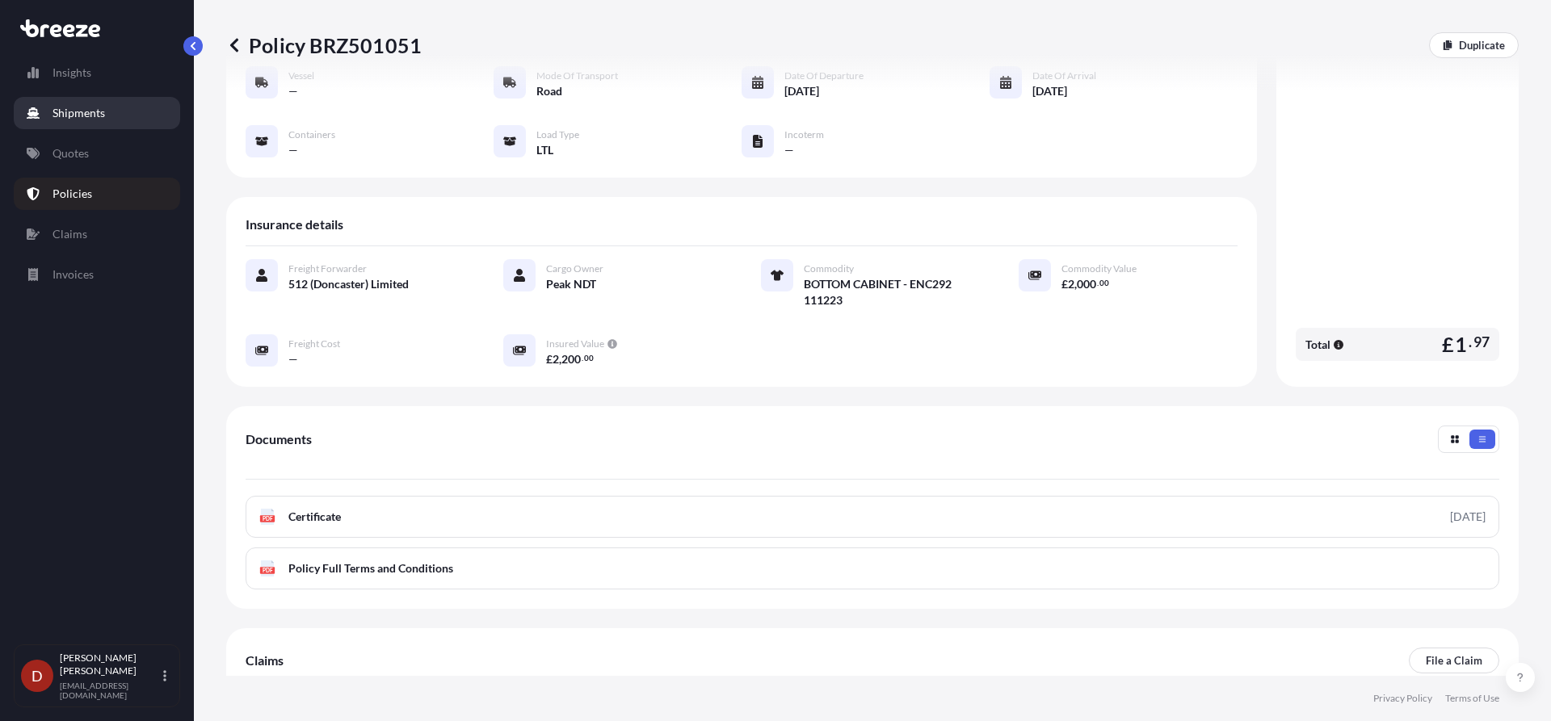
click at [112, 103] on link "Shipments" at bounding box center [97, 113] width 166 height 32
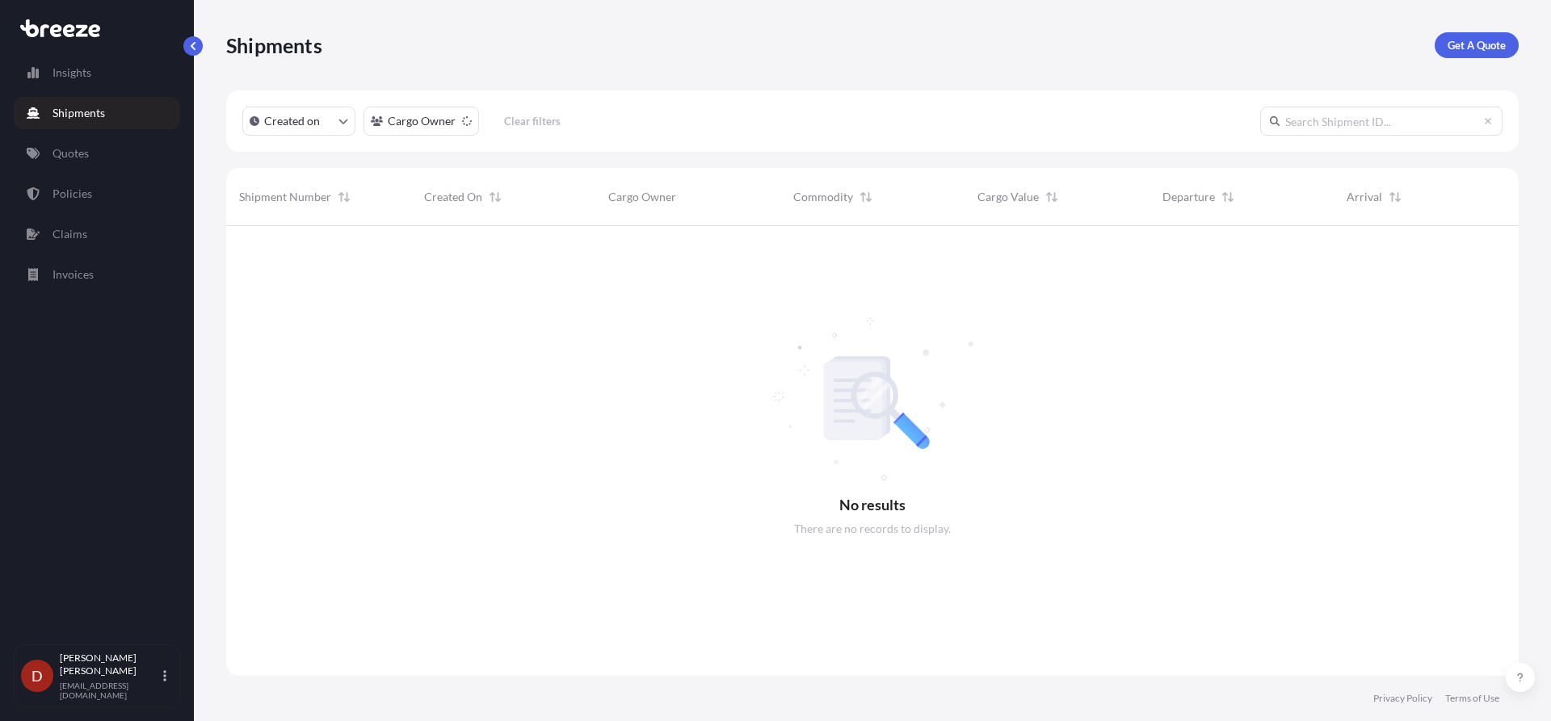
scroll to position [496, 1280]
click at [1464, 44] on p "Get A Quote" at bounding box center [1476, 45] width 58 height 16
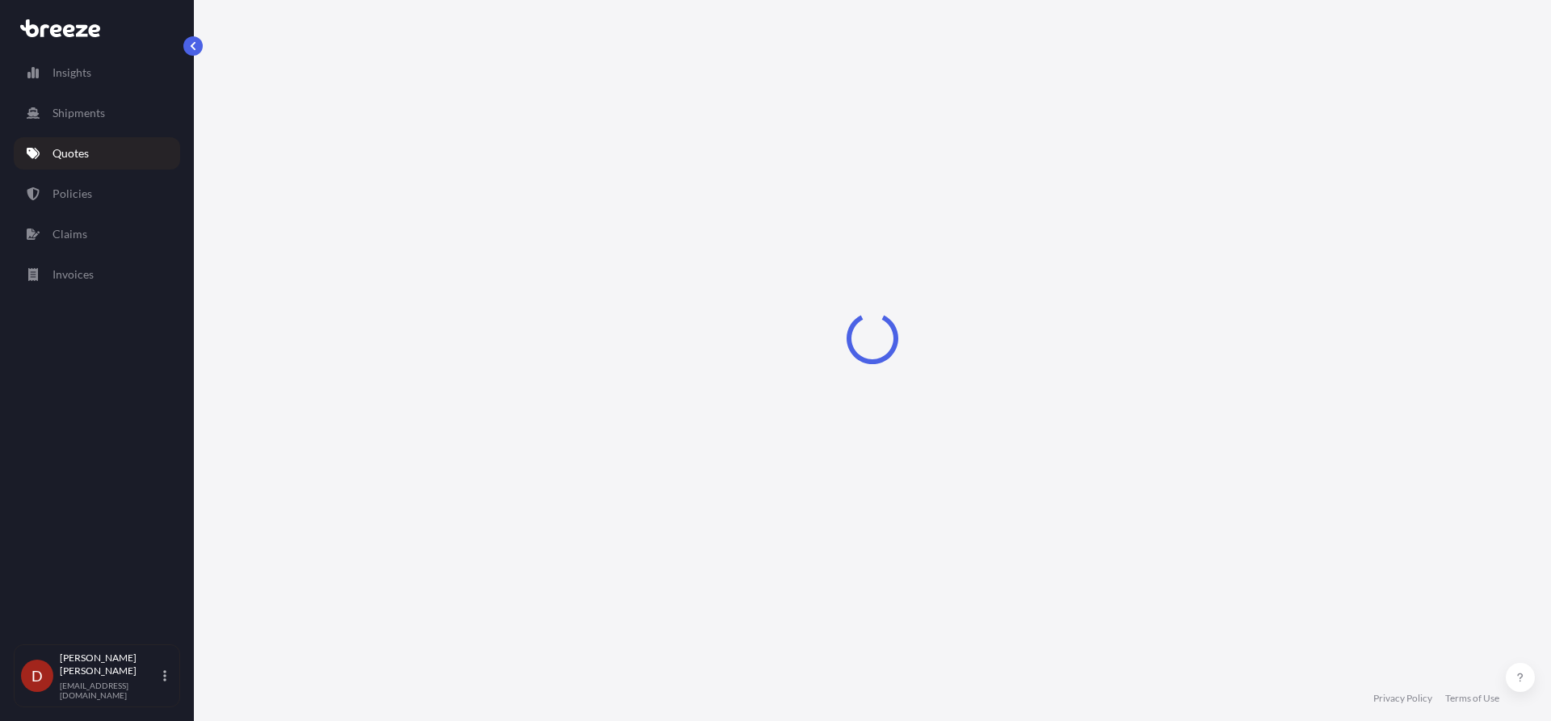
select select "Sea"
select select "1"
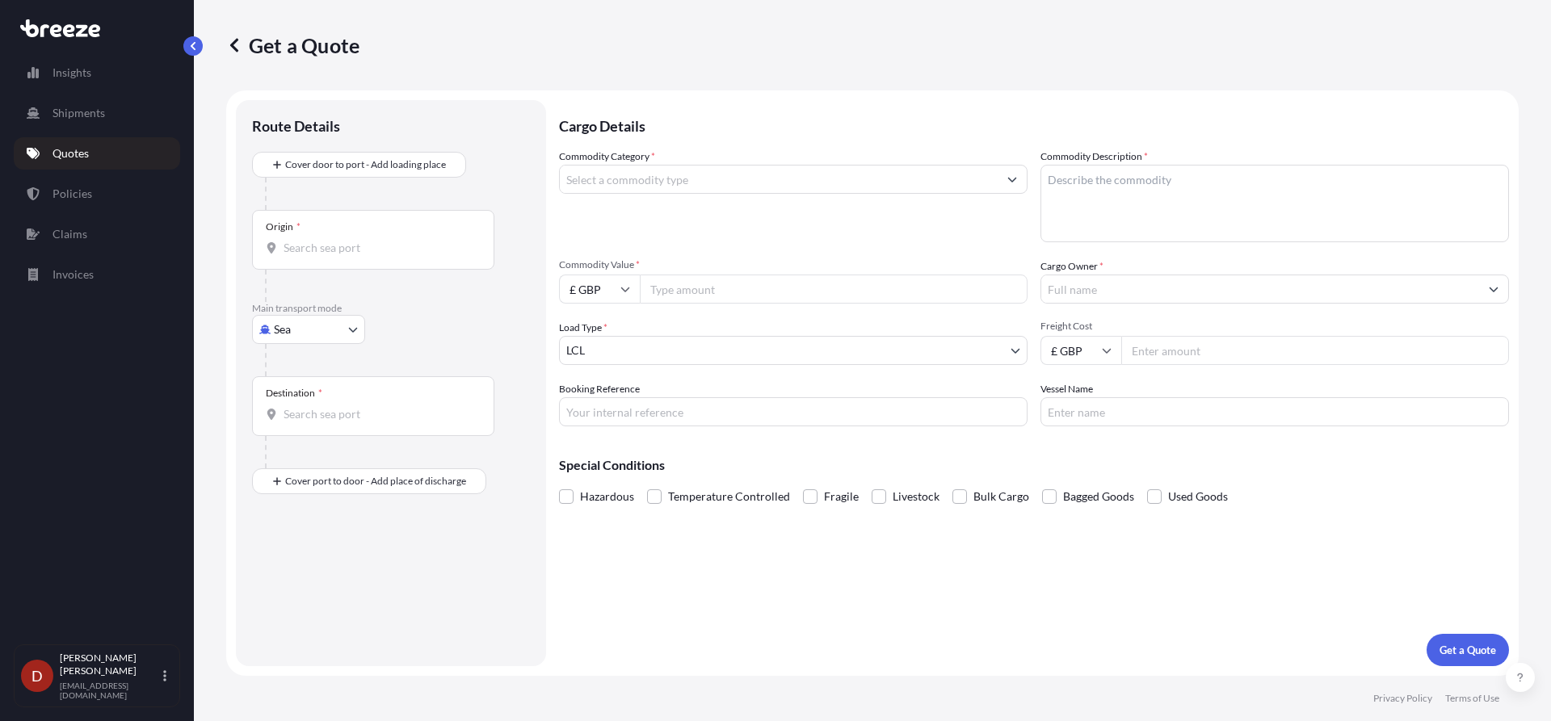
click at [327, 315] on body "Insights Shipments Quotes Policies Claims Invoices D [PERSON_NAME] [PERSON_NAME…" at bounding box center [775, 360] width 1551 height 721
click at [309, 427] on div "Road" at bounding box center [308, 429] width 100 height 29
select select "Road"
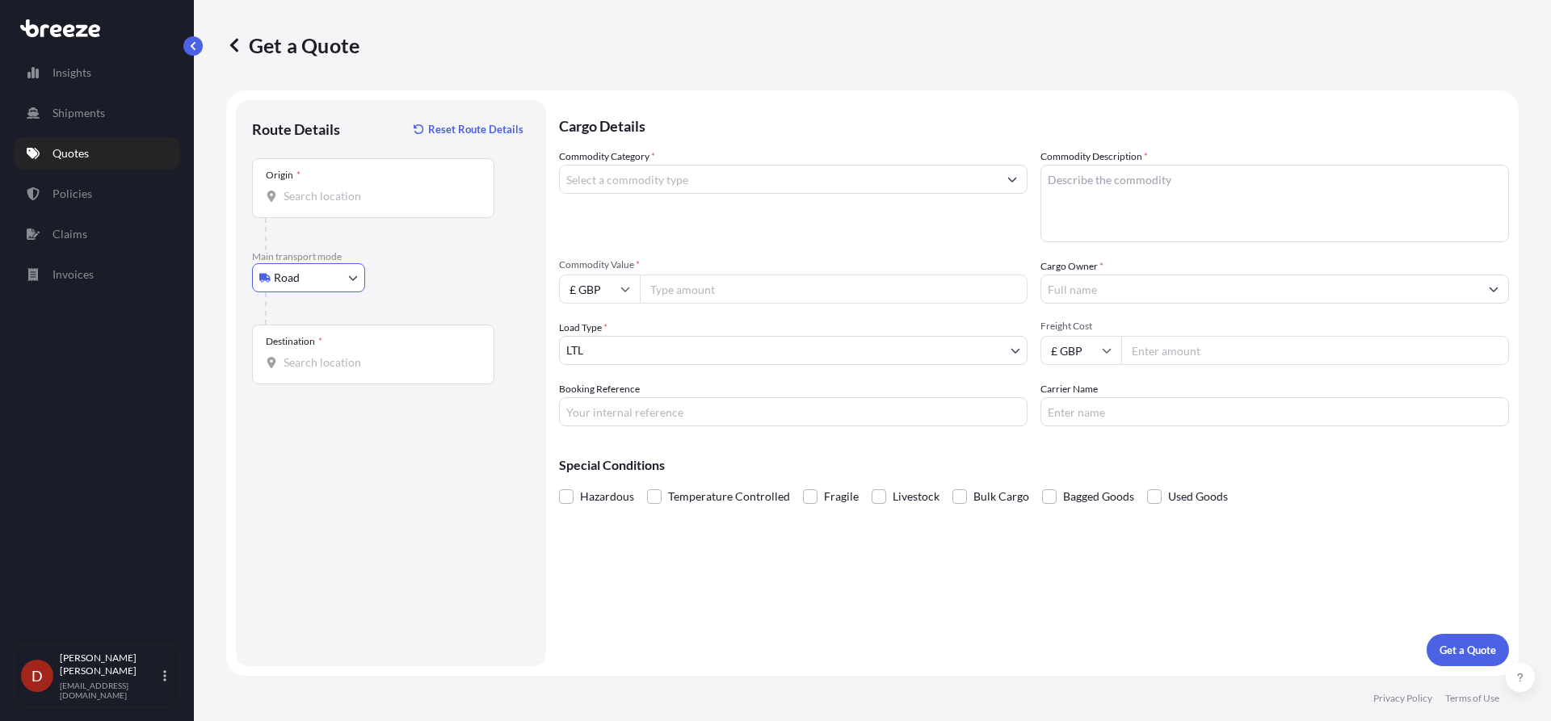
click at [316, 200] on input "Origin *" at bounding box center [378, 196] width 191 height 16
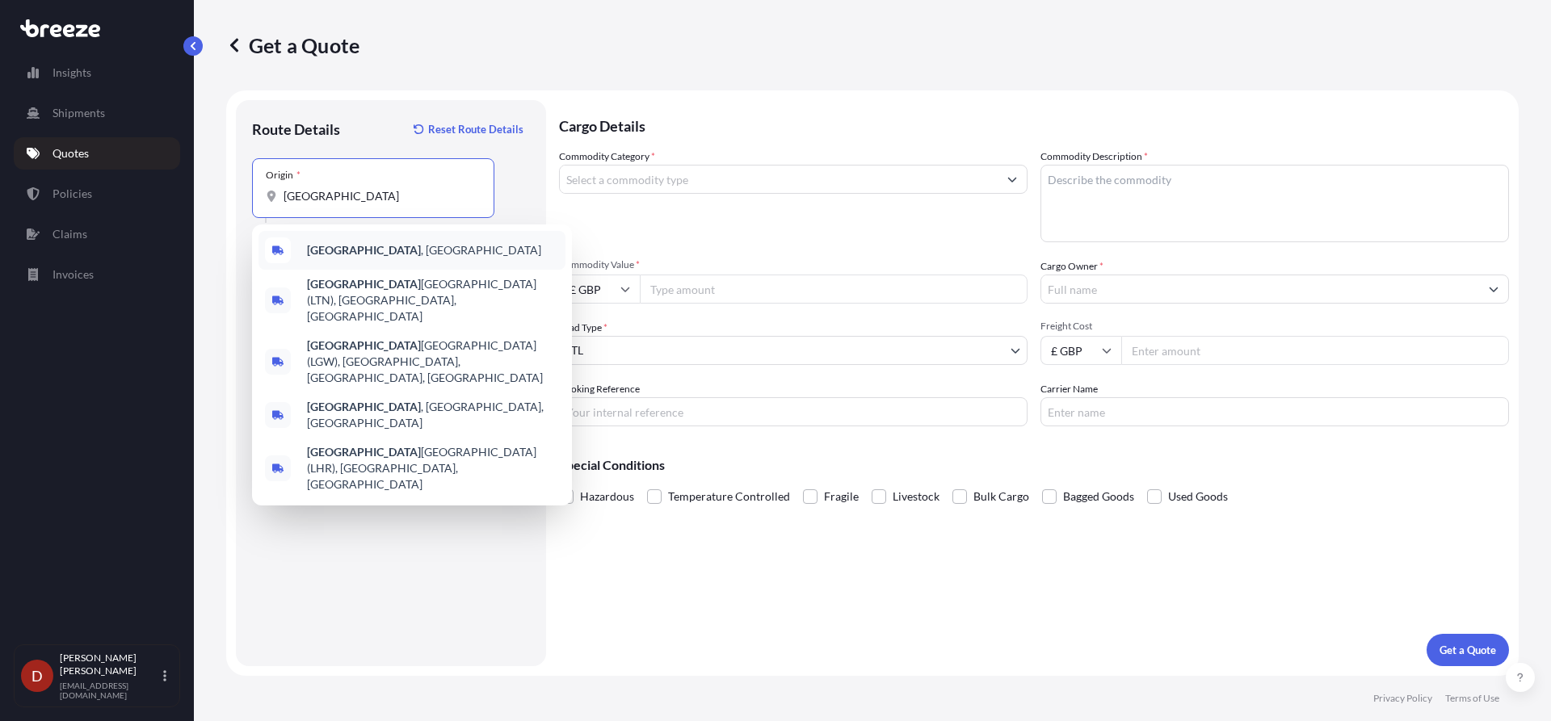
click at [412, 258] on div "[GEOGRAPHIC_DATA] , [GEOGRAPHIC_DATA]" at bounding box center [411, 250] width 307 height 39
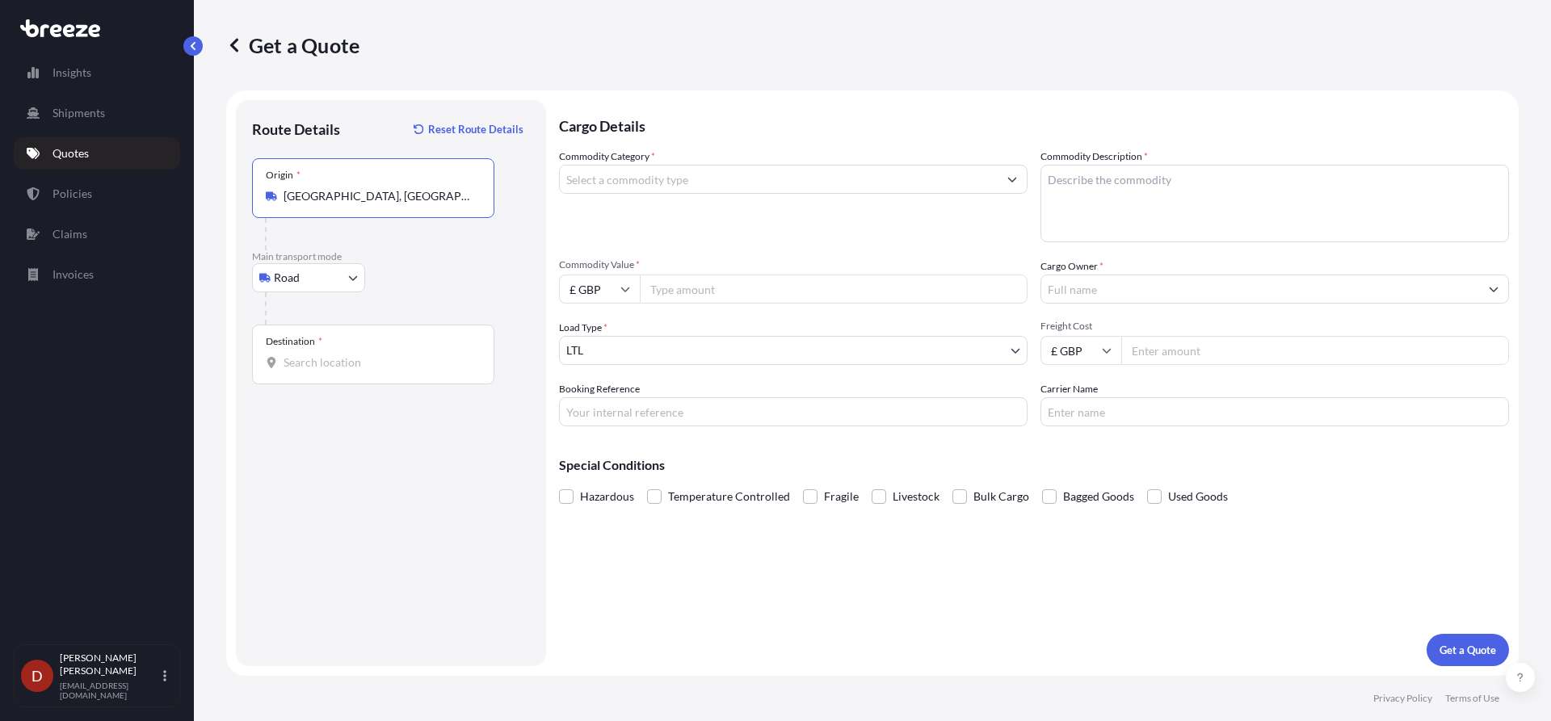
type input "[GEOGRAPHIC_DATA], [GEOGRAPHIC_DATA]"
click at [313, 358] on input "Destination *" at bounding box center [378, 363] width 191 height 16
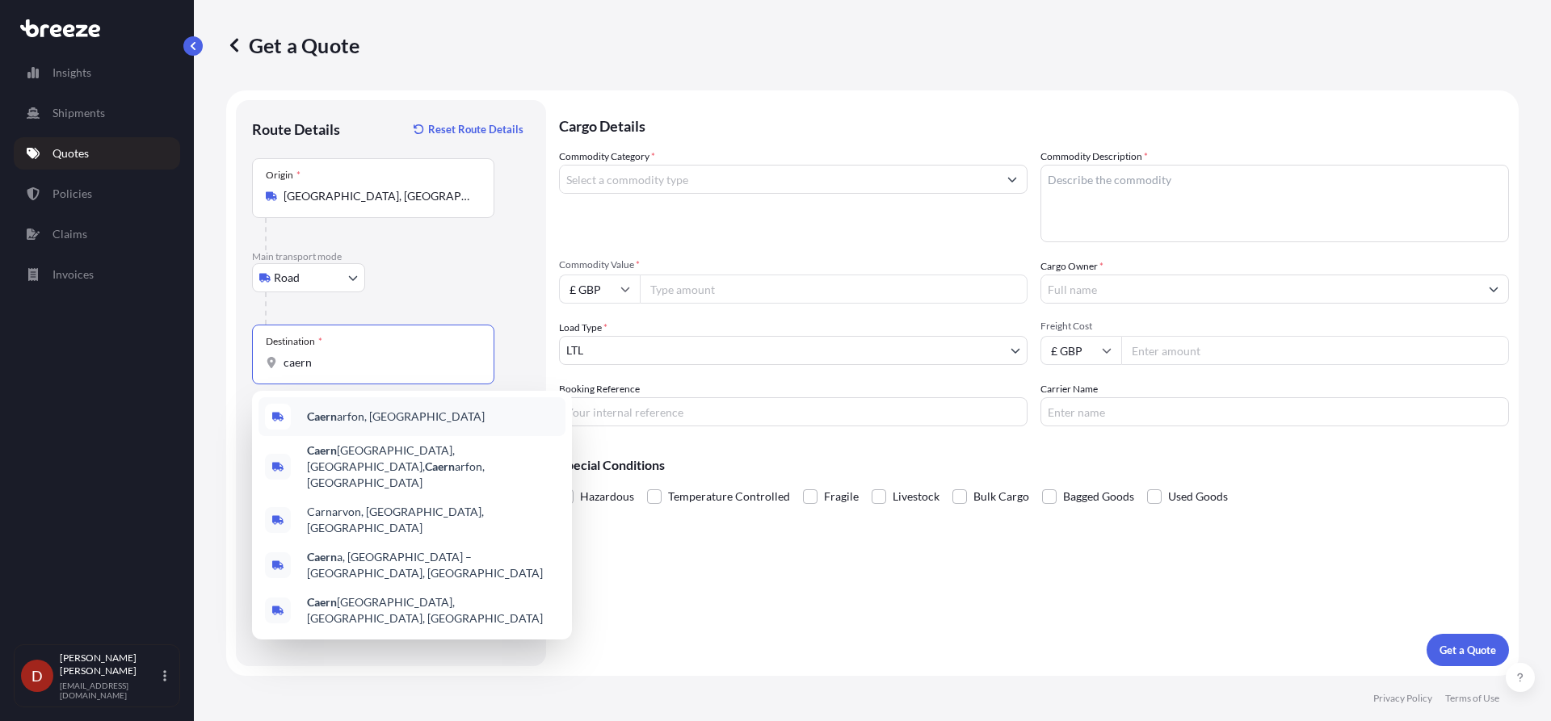
click at [327, 414] on b "Caern" at bounding box center [322, 416] width 30 height 14
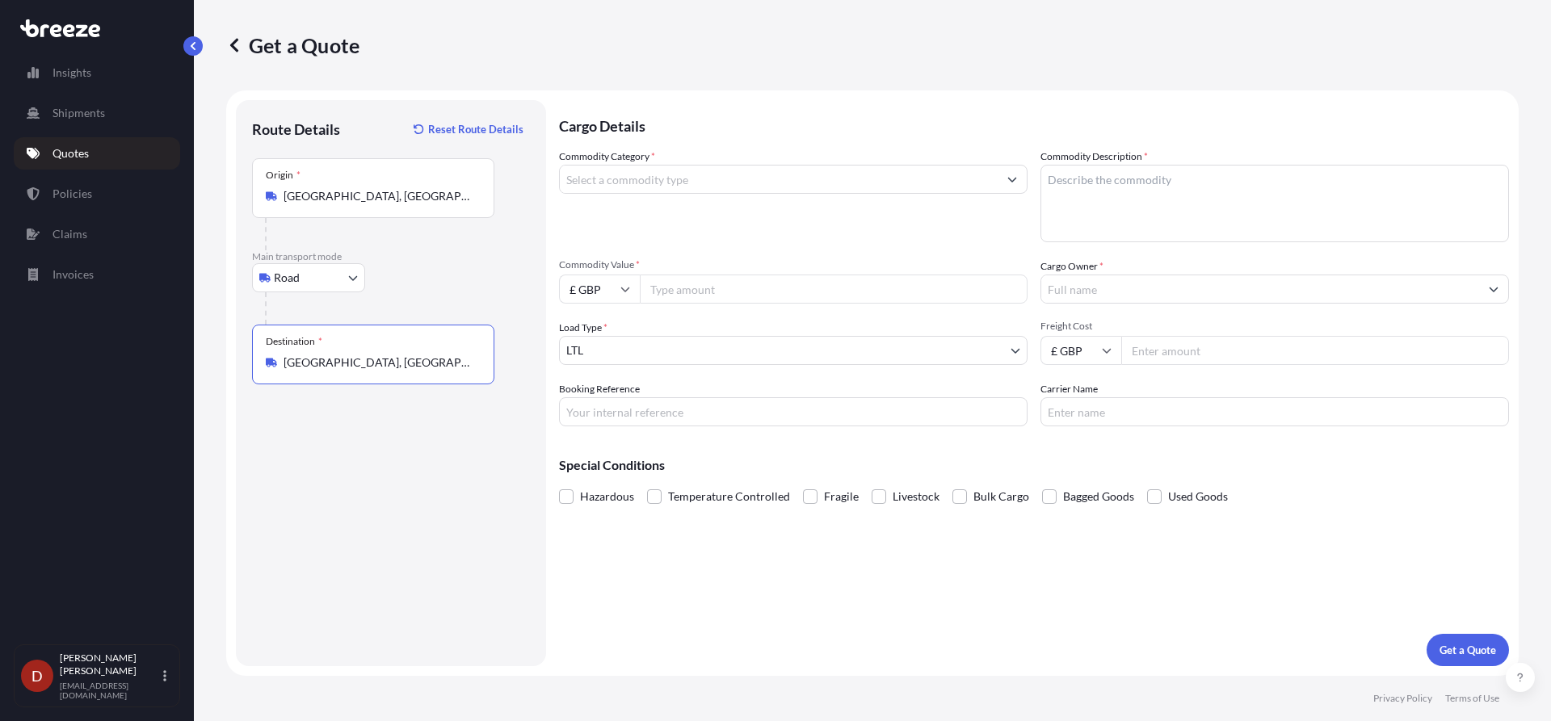
type input "[GEOGRAPHIC_DATA], [GEOGRAPHIC_DATA]"
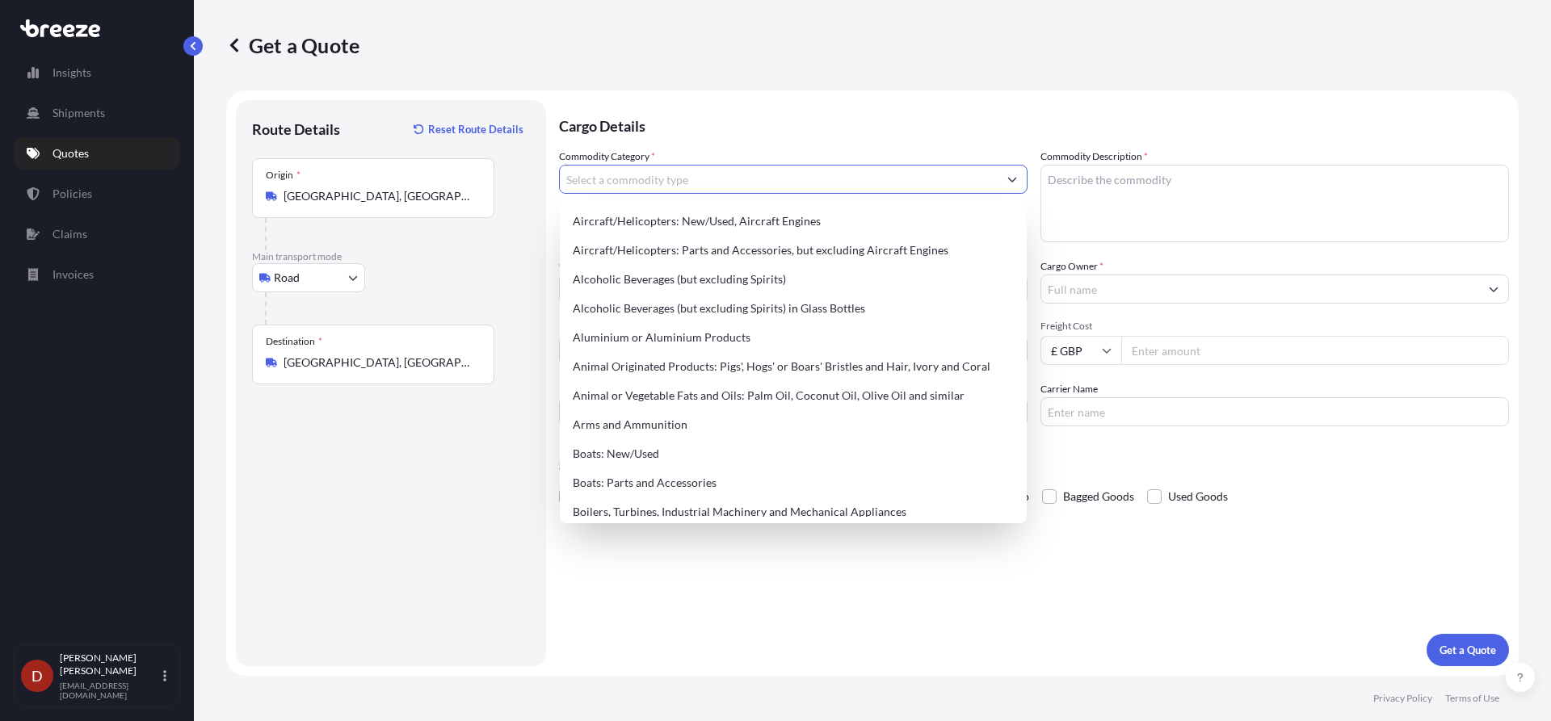
click at [612, 177] on input "Commodity Category *" at bounding box center [779, 179] width 438 height 29
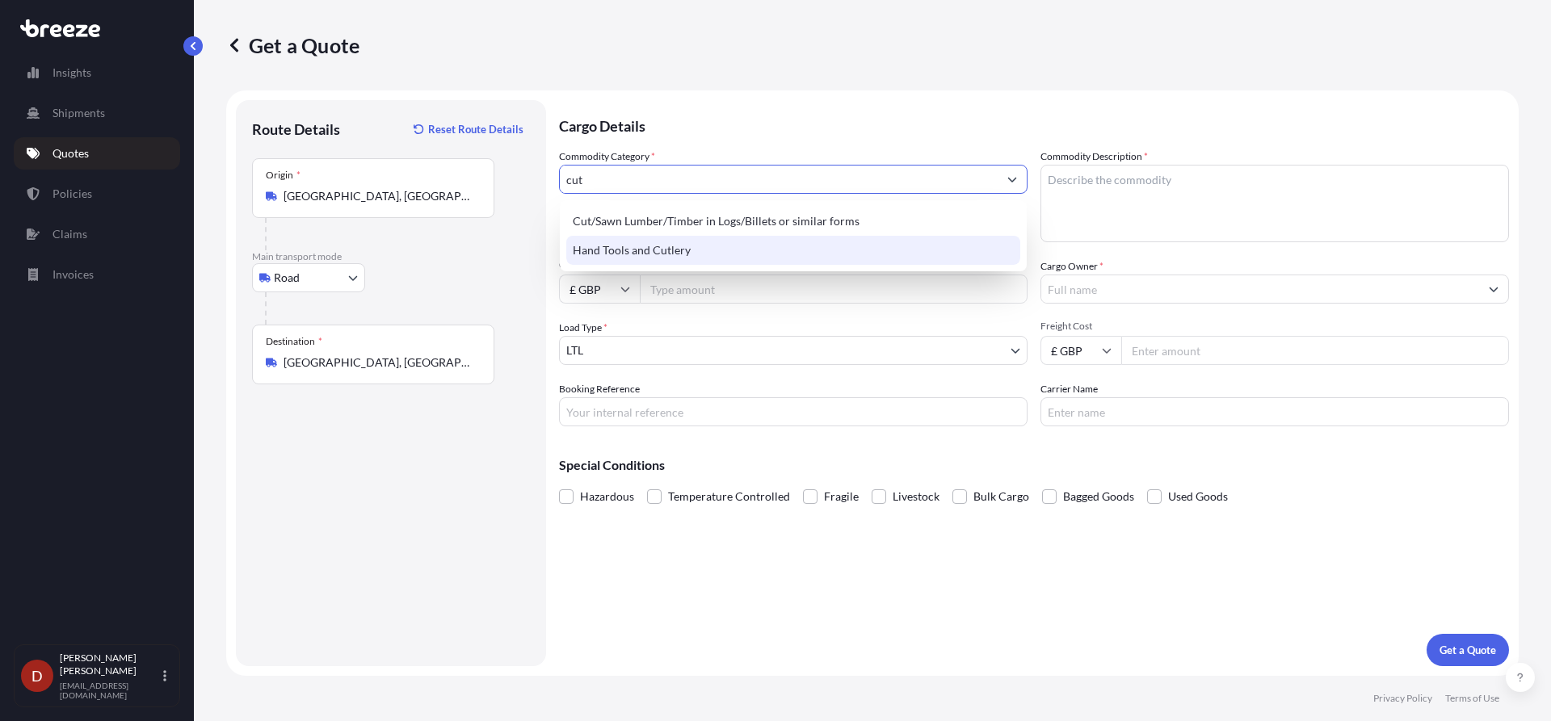
click at [626, 250] on div "Hand Tools and Cutlery" at bounding box center [793, 250] width 454 height 29
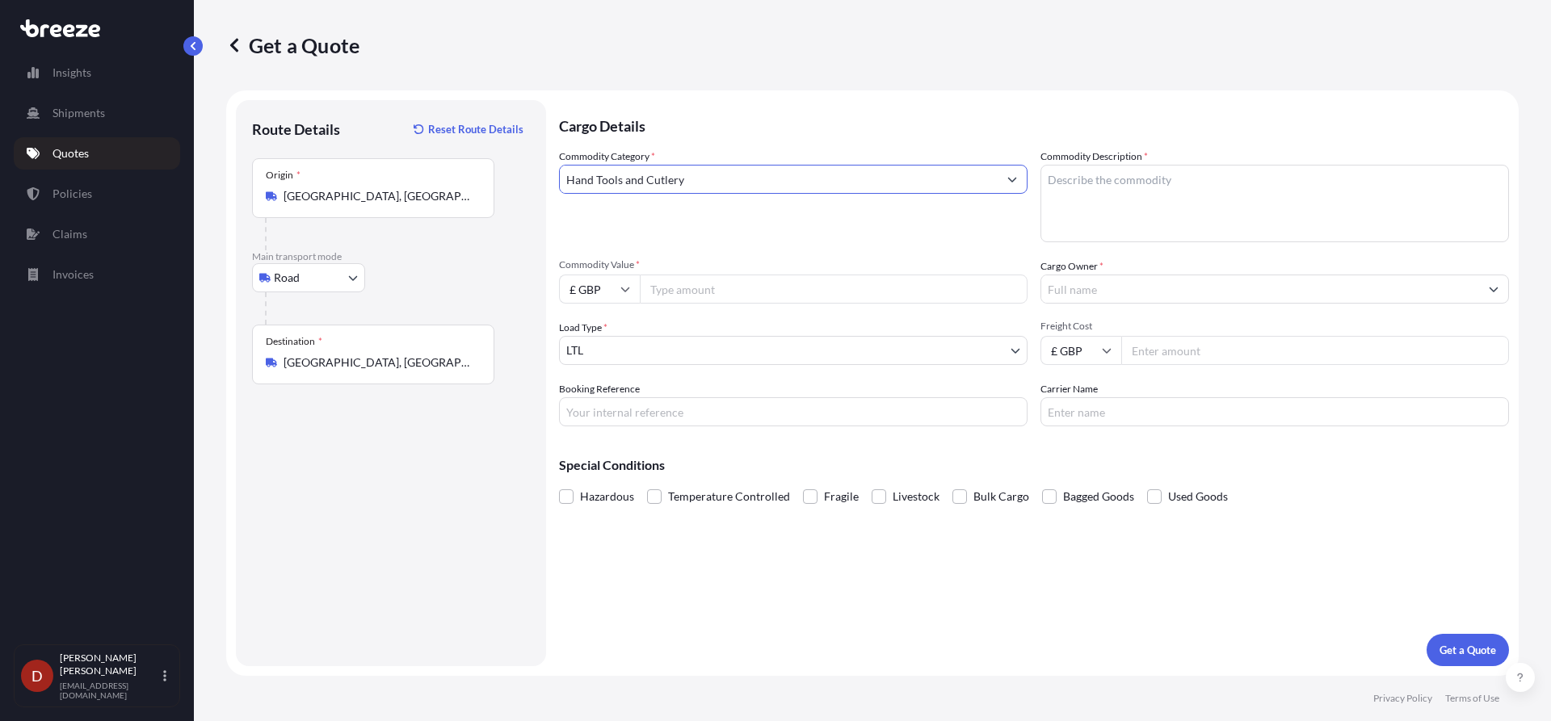
type input "Hand Tools and Cutlery"
click at [1143, 205] on textarea "Commodity Description *" at bounding box center [1274, 204] width 468 height 78
type textarea "Kitchen utensils"
type input "3000"
click at [1125, 288] on input "Cargo Owner *" at bounding box center [1260, 289] width 438 height 29
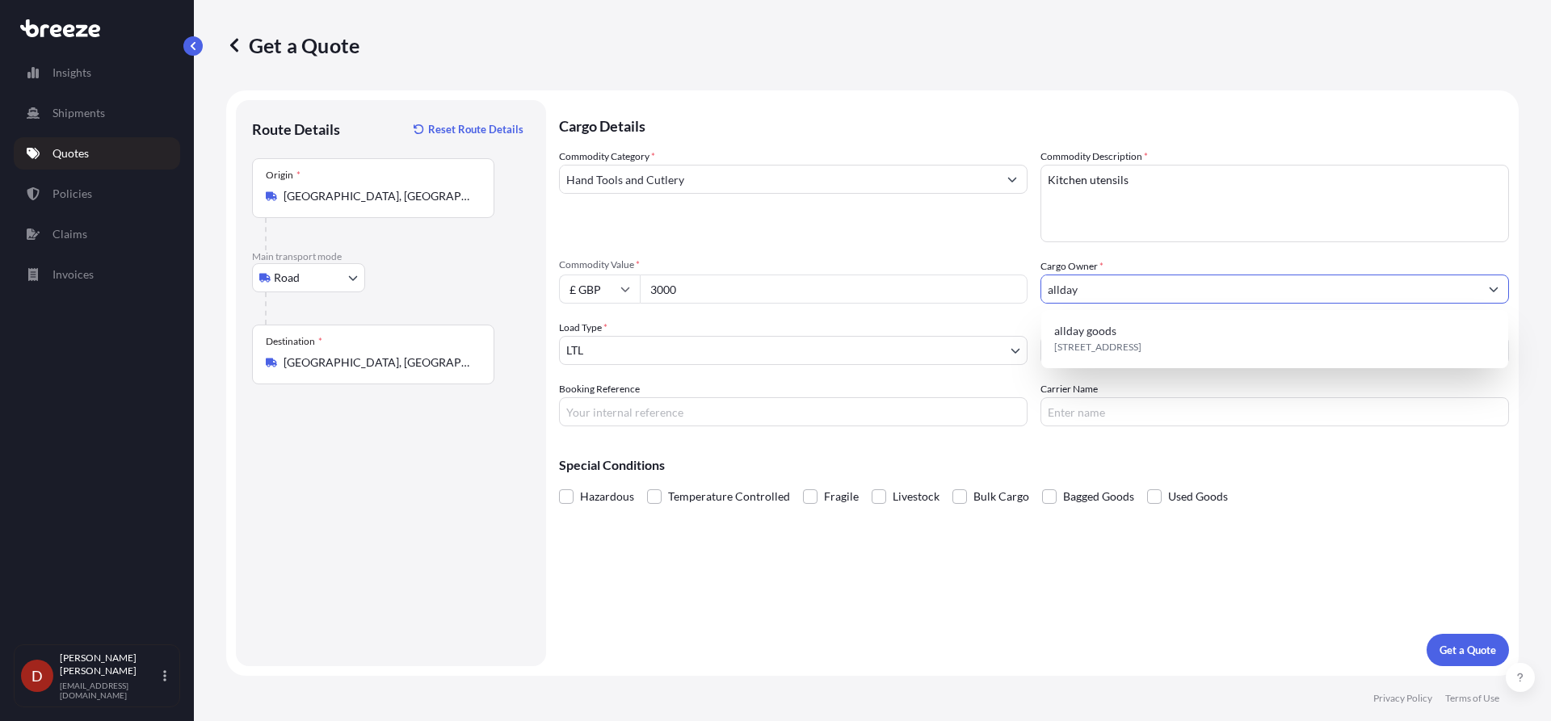
click at [1105, 309] on div "Commodity Category * Hand Tools and Cutlery Commodity Description * Kitchen ute…" at bounding box center [1034, 288] width 950 height 278
click at [1104, 302] on input "allday" at bounding box center [1260, 289] width 438 height 29
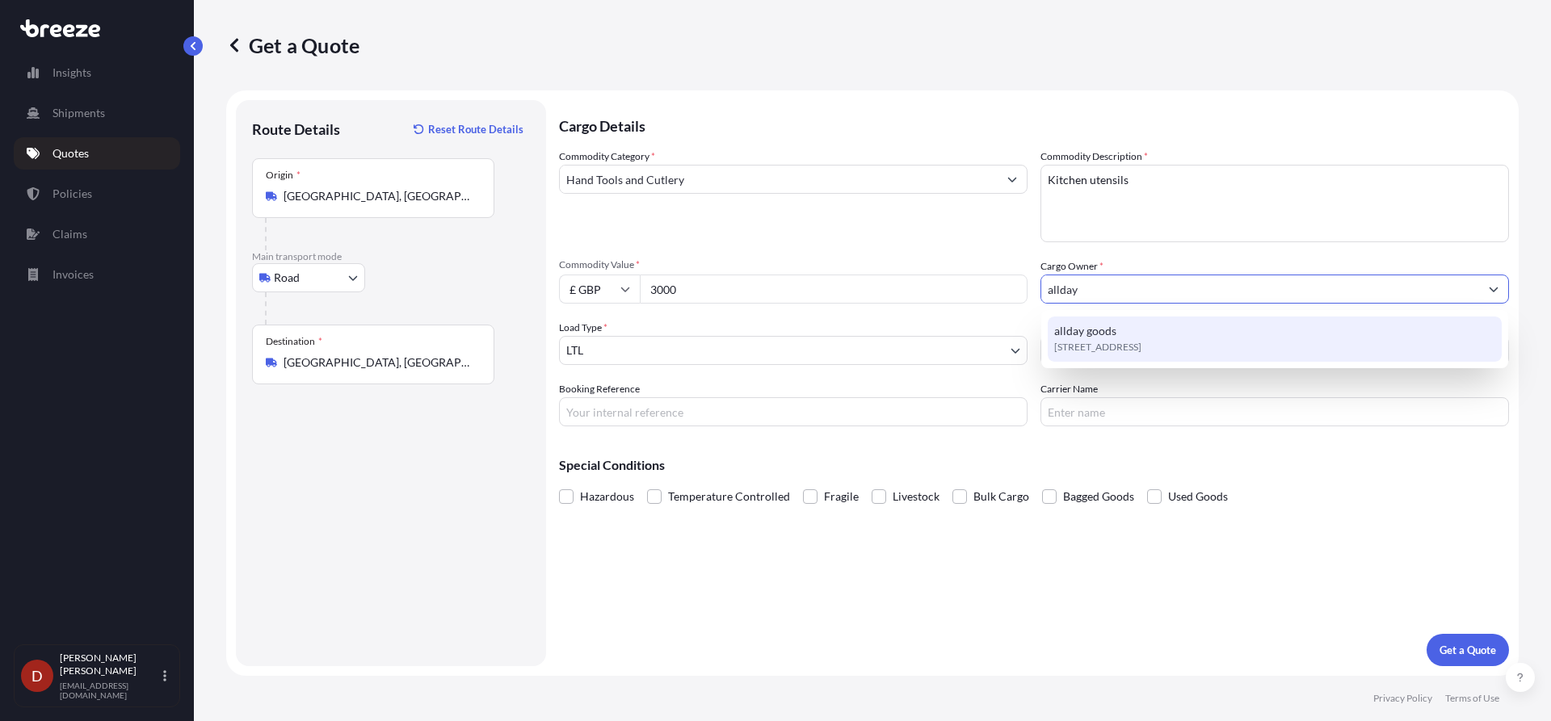
click at [1119, 350] on span "[STREET_ADDRESS]" at bounding box center [1097, 347] width 87 height 16
type input "allday goods"
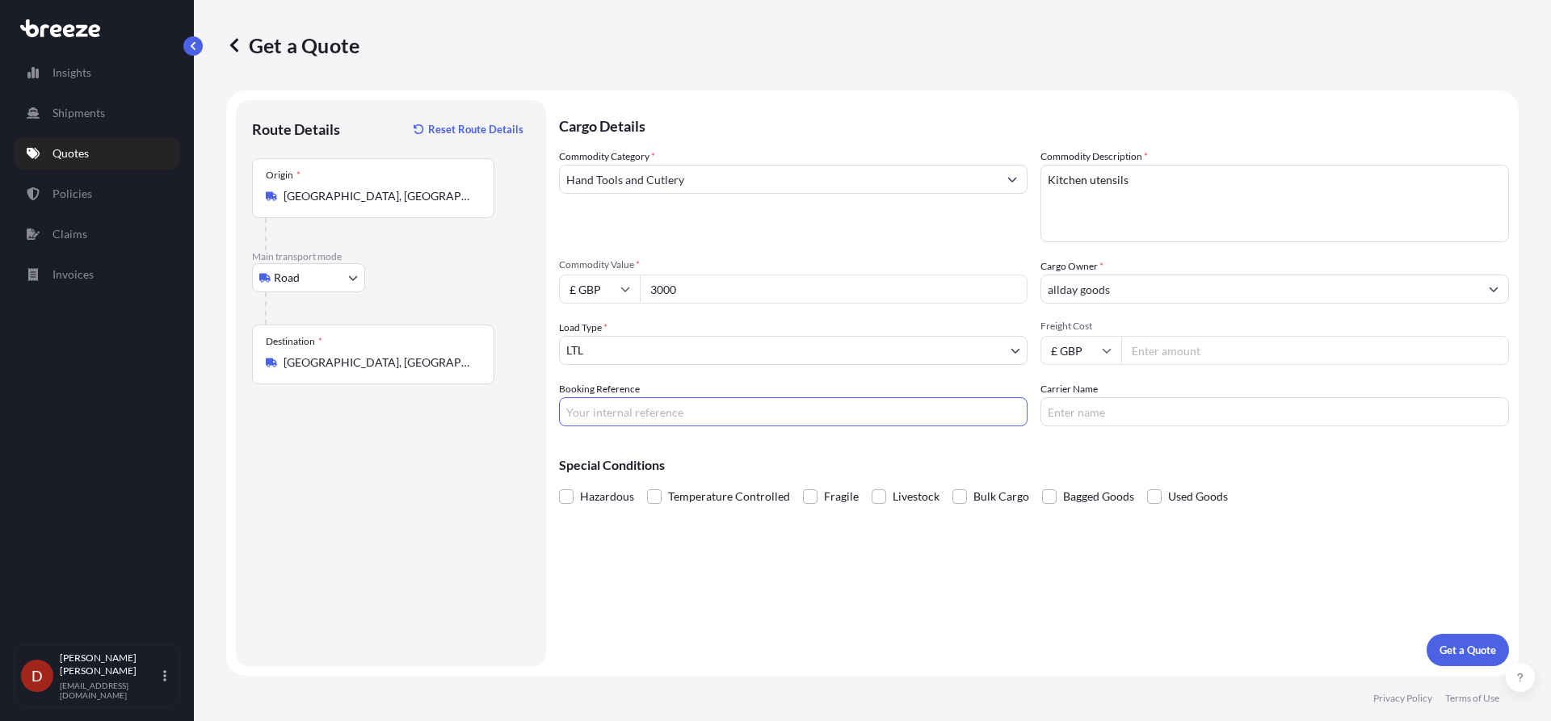
click at [724, 423] on input "Booking Reference" at bounding box center [793, 411] width 468 height 29
paste input "D-DO2500372"
type input "D-DO2500372"
click at [1501, 651] on button "Get a Quote" at bounding box center [1467, 650] width 82 height 32
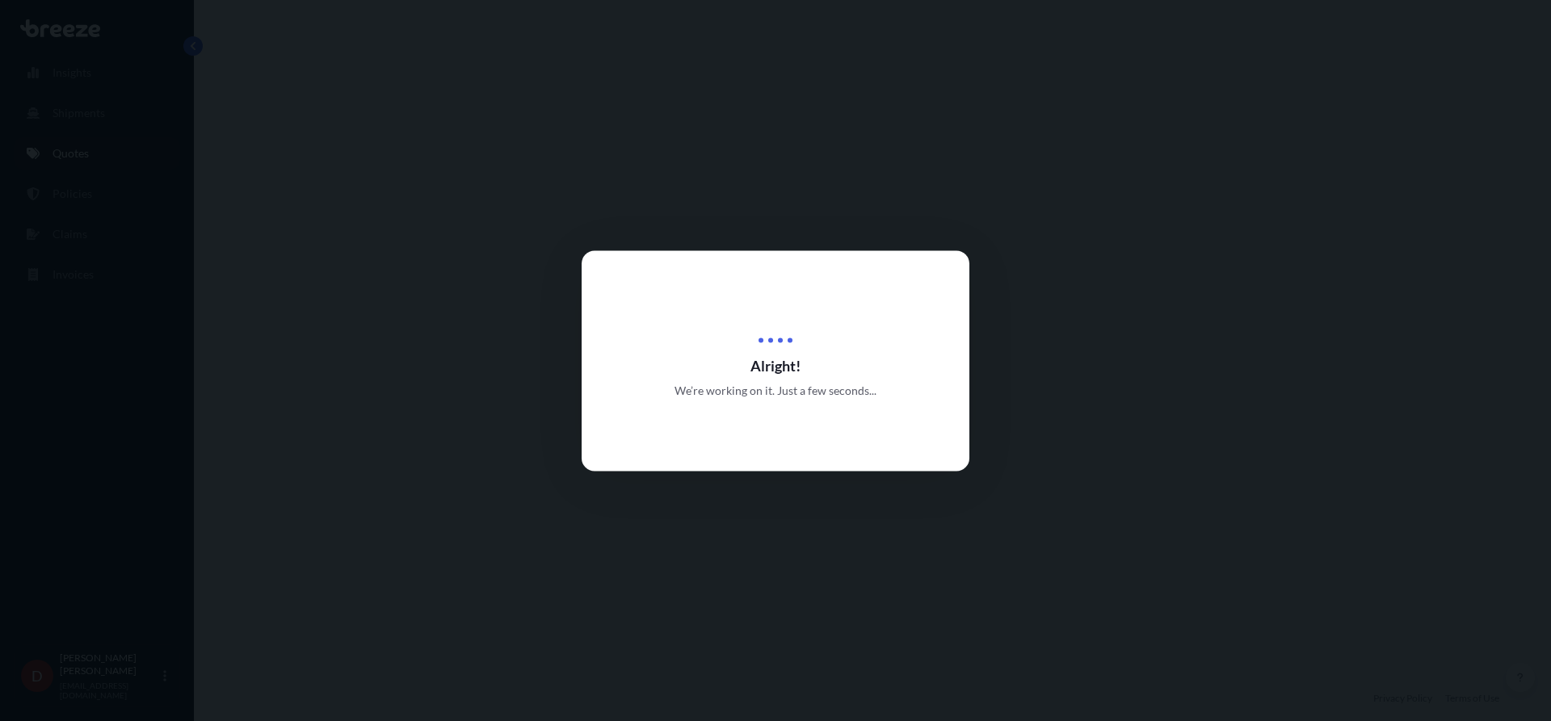
select select "Road"
select select "1"
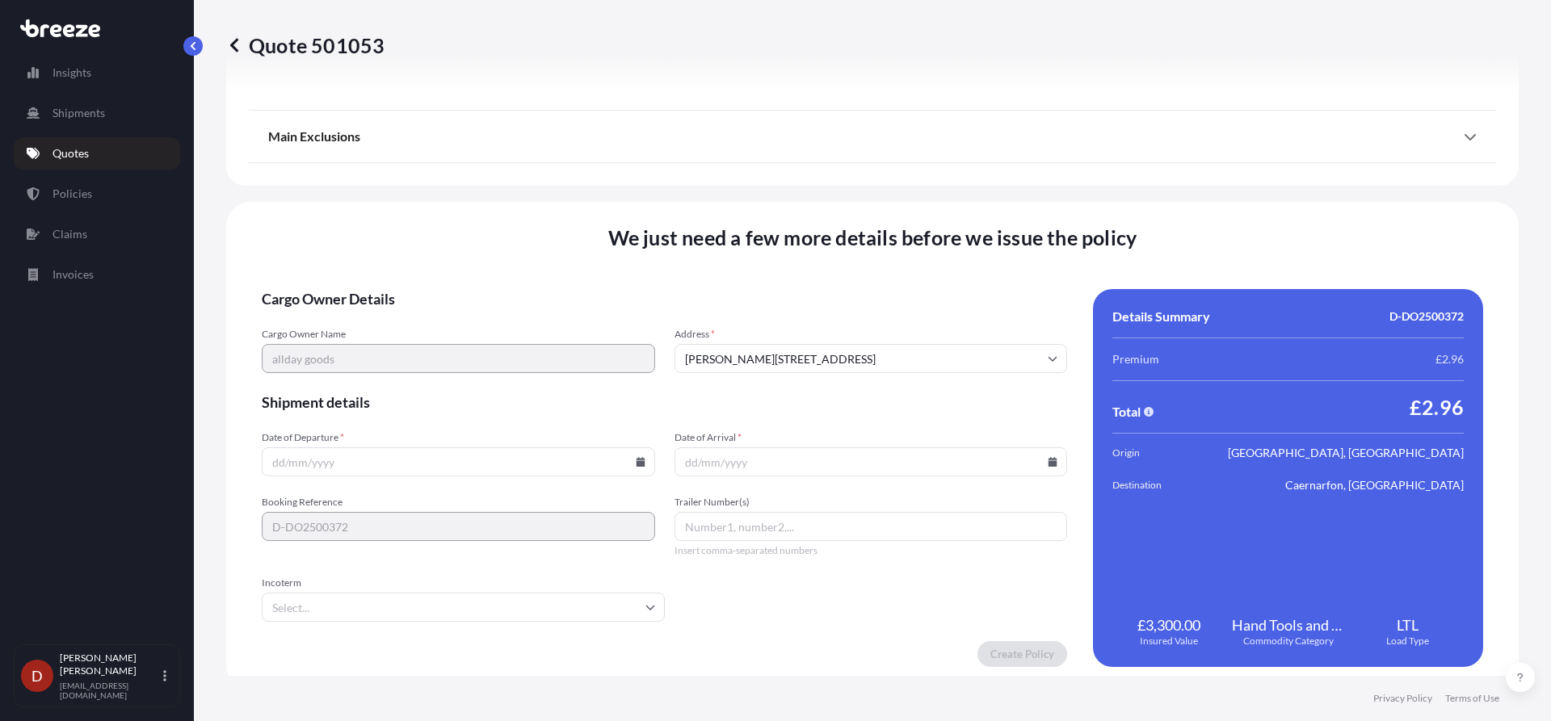
scroll to position [1826, 0]
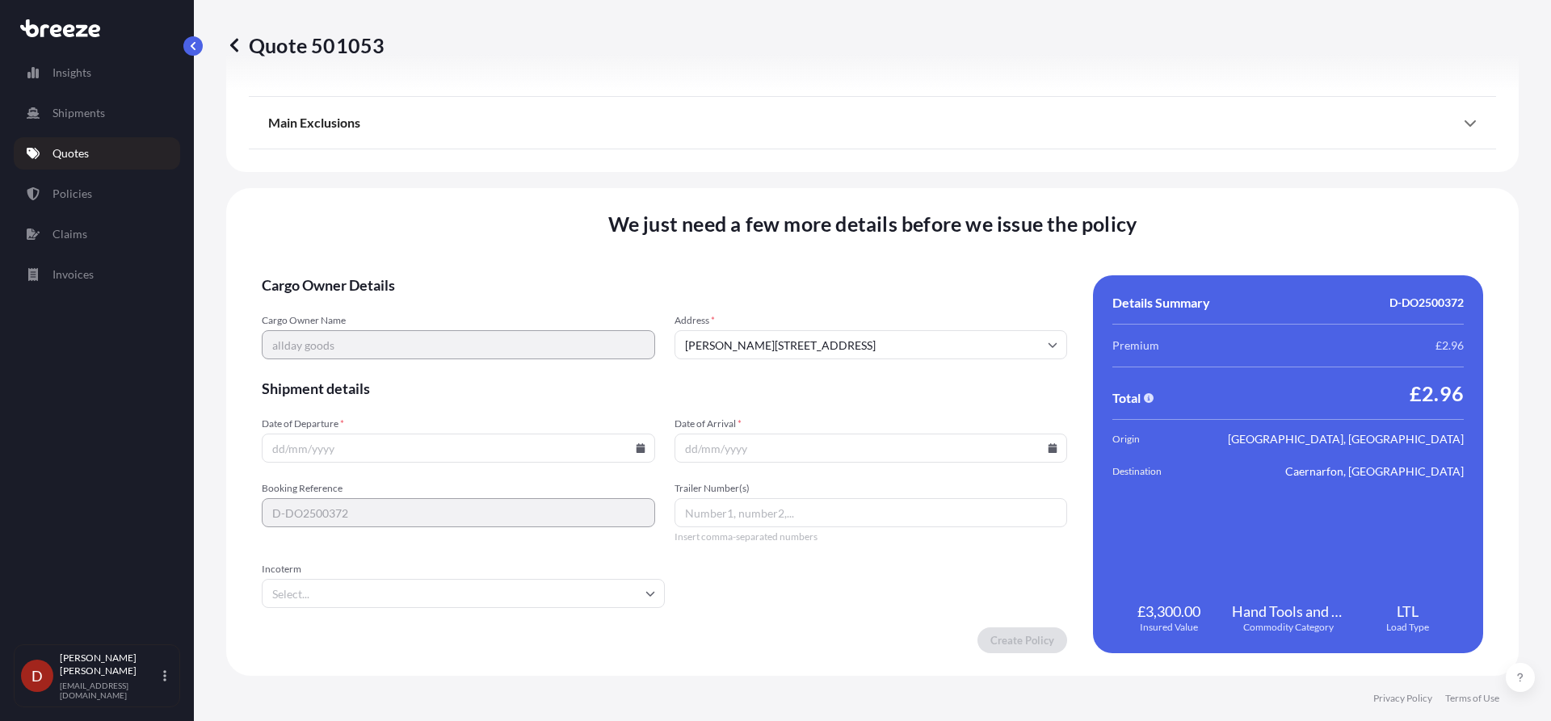
click at [630, 440] on input "Date of Departure *" at bounding box center [458, 448] width 393 height 29
click at [636, 443] on input "Date of Departure *" at bounding box center [458, 448] width 393 height 29
click at [636, 453] on input "Date of Departure *" at bounding box center [458, 448] width 393 height 29
click at [637, 443] on input "Date of Departure *" at bounding box center [458, 448] width 393 height 29
click at [641, 447] on input "Date of Departure *" at bounding box center [458, 448] width 393 height 29
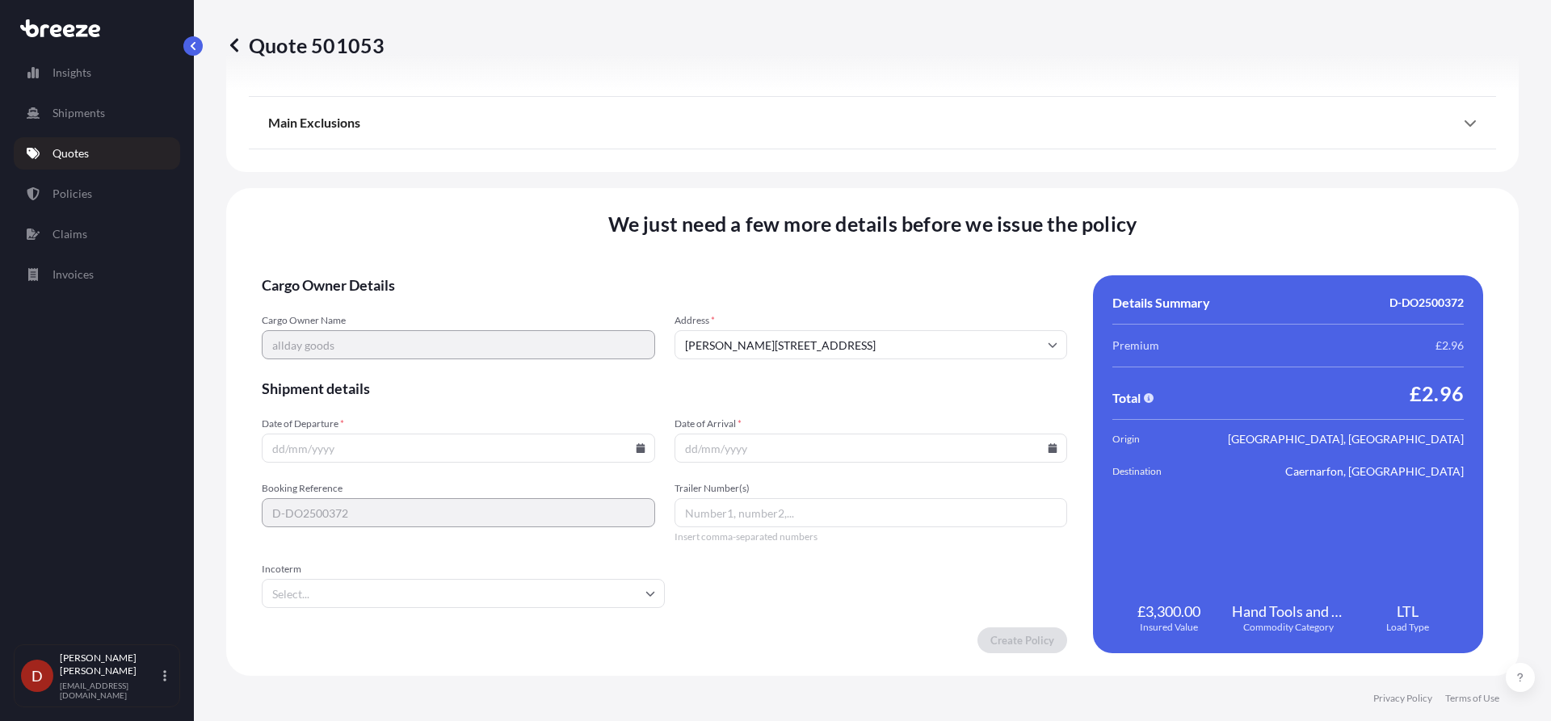
click at [636, 447] on icon at bounding box center [640, 448] width 9 height 10
click at [457, 275] on button "9" at bounding box center [456, 274] width 26 height 26
type input "[DATE]"
click at [817, 456] on input "Date of Arrival *" at bounding box center [870, 448] width 393 height 29
click at [1050, 446] on input "Date of Arrival *" at bounding box center [870, 448] width 393 height 29
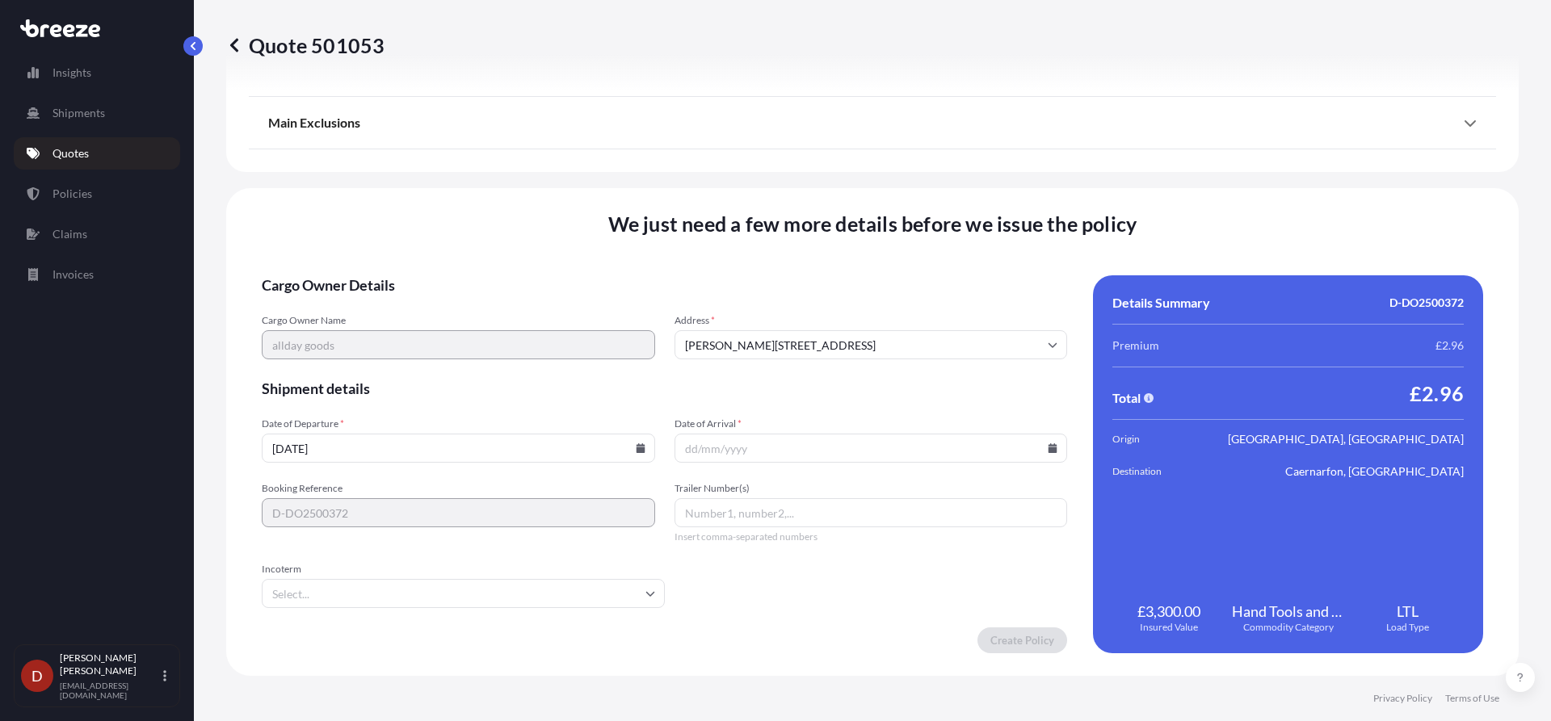
click at [1048, 445] on icon at bounding box center [1052, 448] width 9 height 10
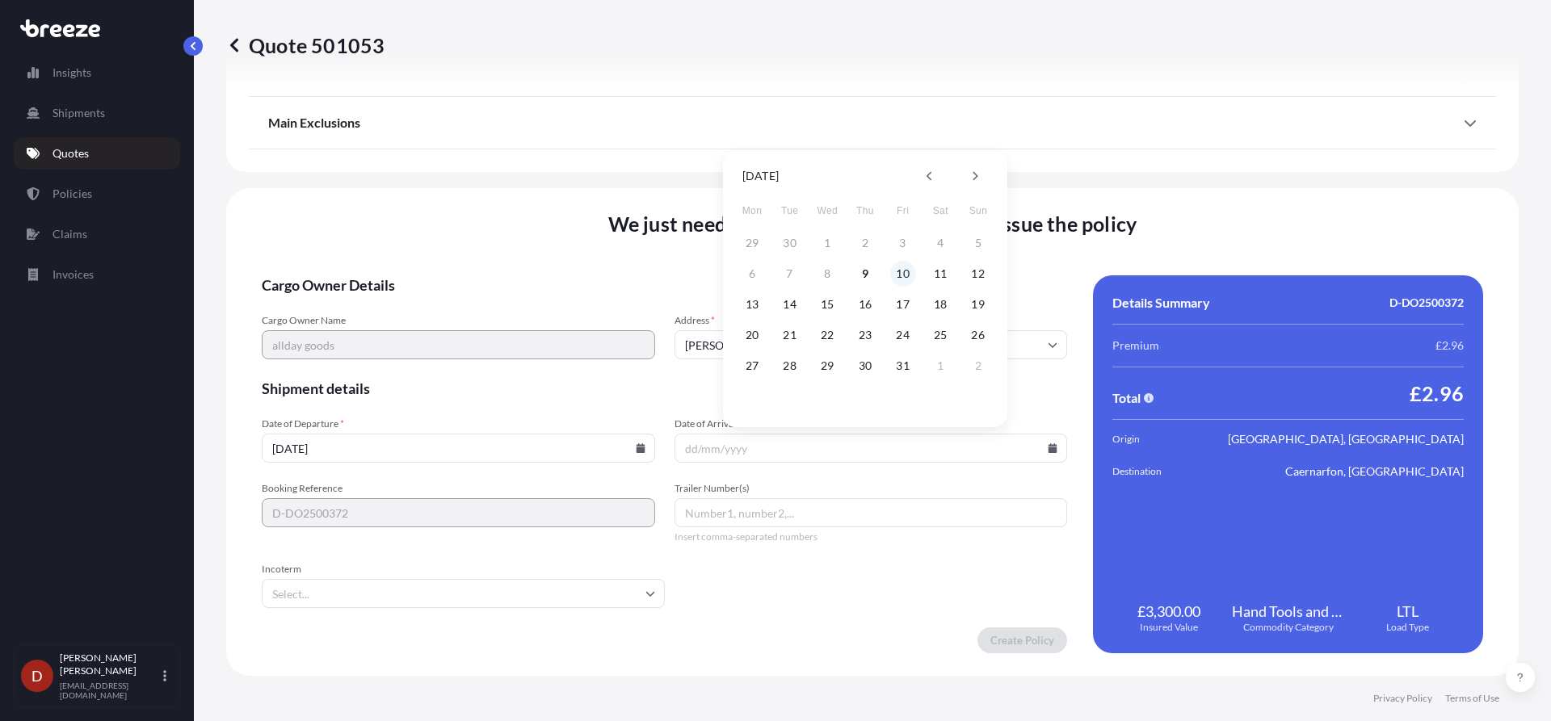
click at [897, 275] on button "10" at bounding box center [903, 274] width 26 height 26
type input "[DATE]"
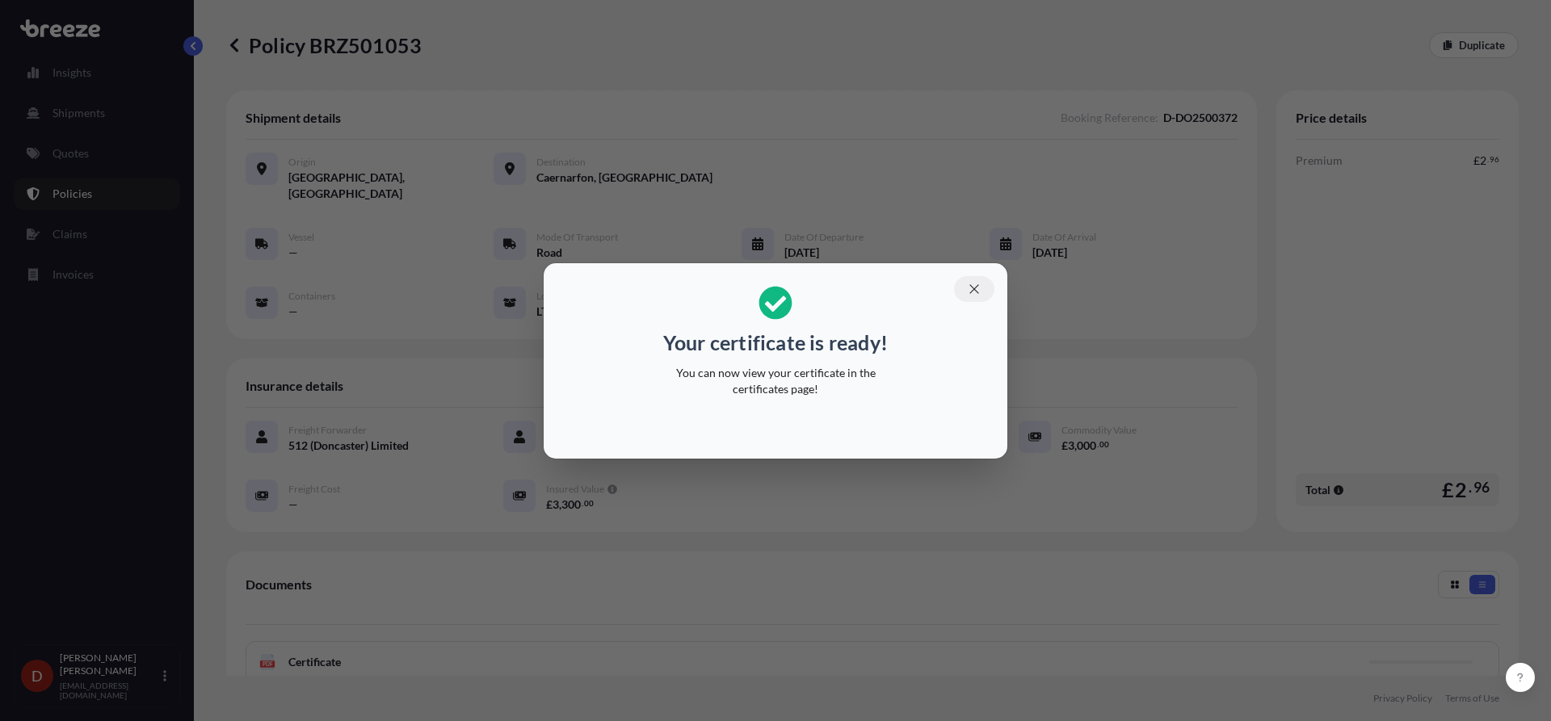
click at [962, 291] on button "button" at bounding box center [974, 289] width 40 height 26
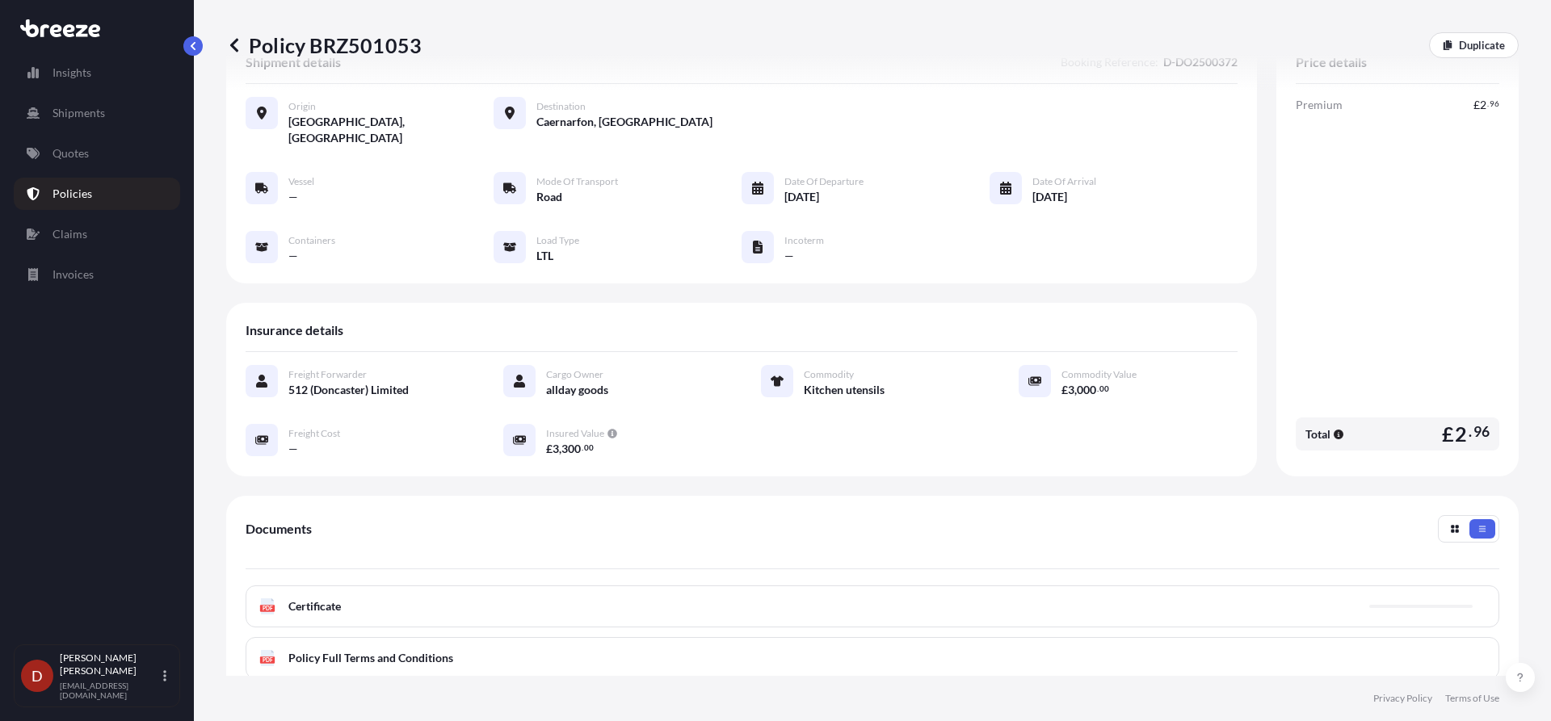
scroll to position [162, 0]
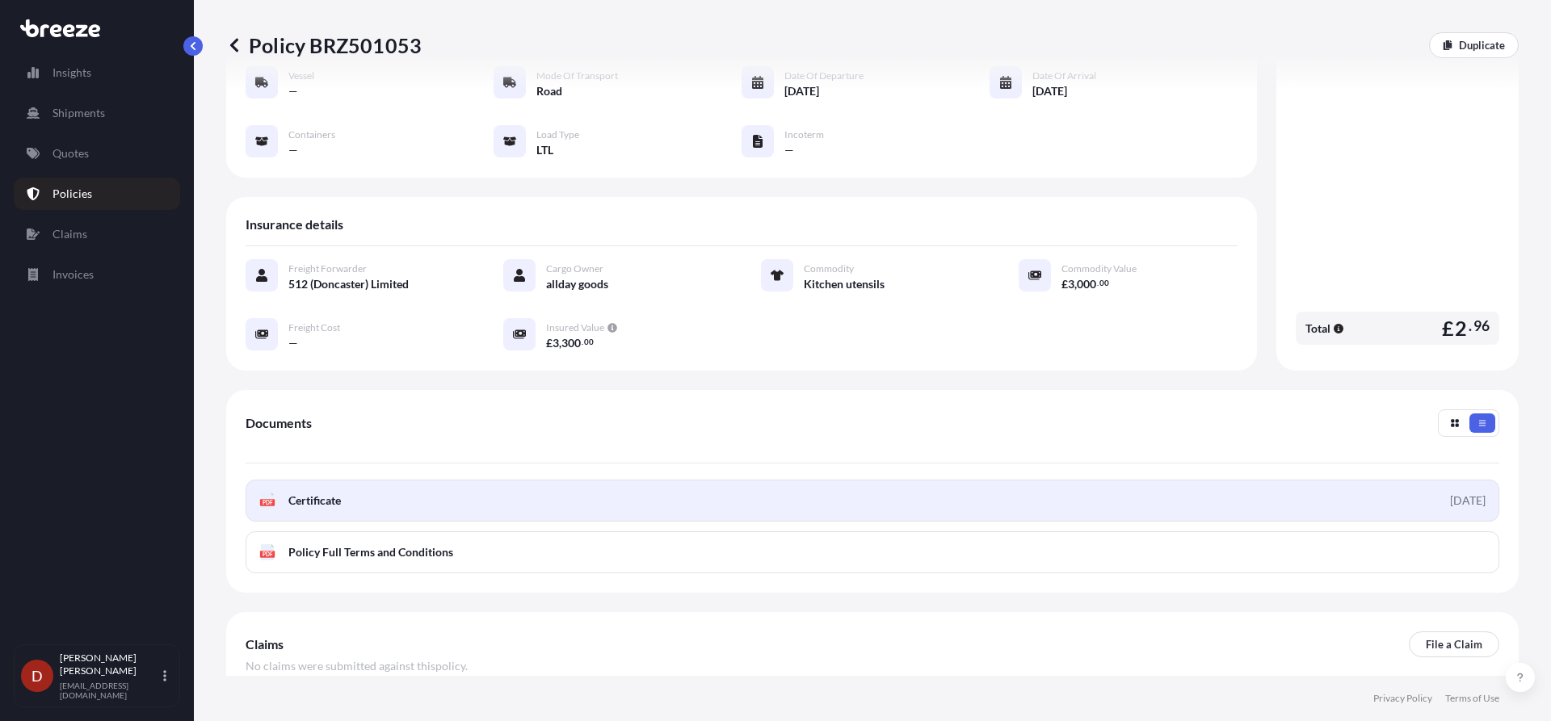
click at [743, 482] on link "PDF Certificate [DATE]" at bounding box center [872, 501] width 1253 height 42
click at [562, 482] on link "PDF Certificate [DATE]" at bounding box center [872, 501] width 1253 height 42
